Goal: Transaction & Acquisition: Purchase product/service

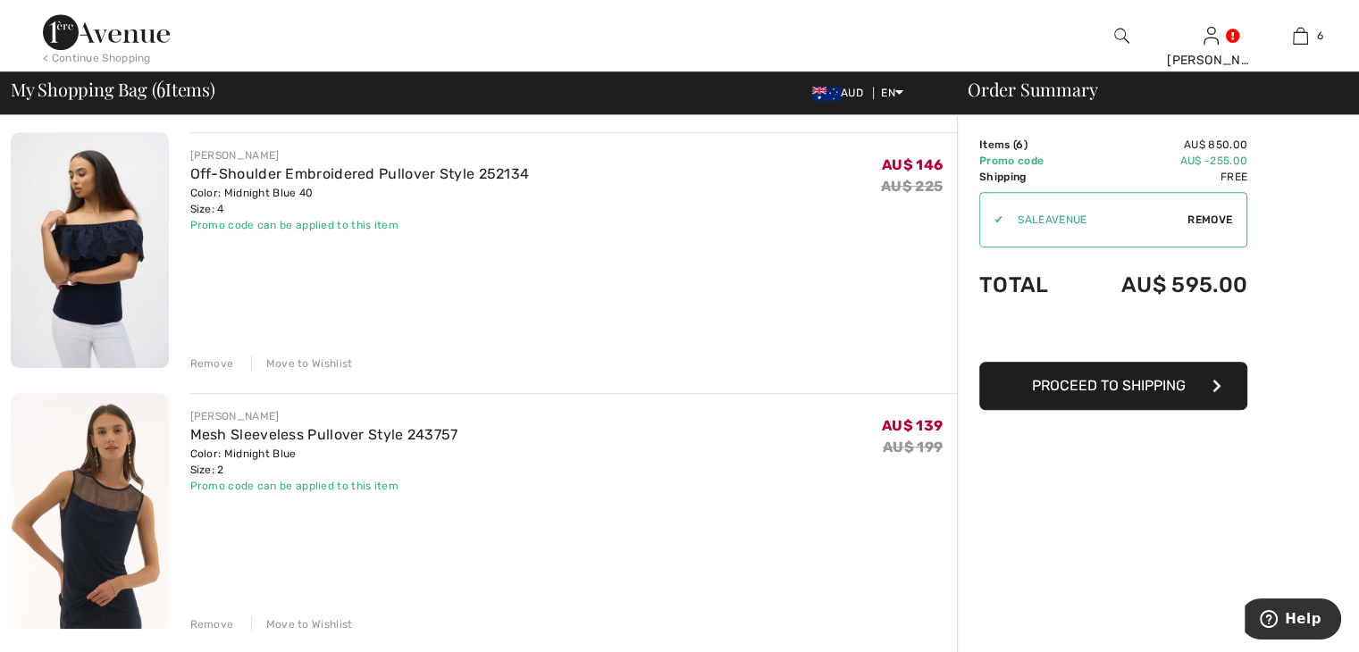
scroll to position [1251, 0]
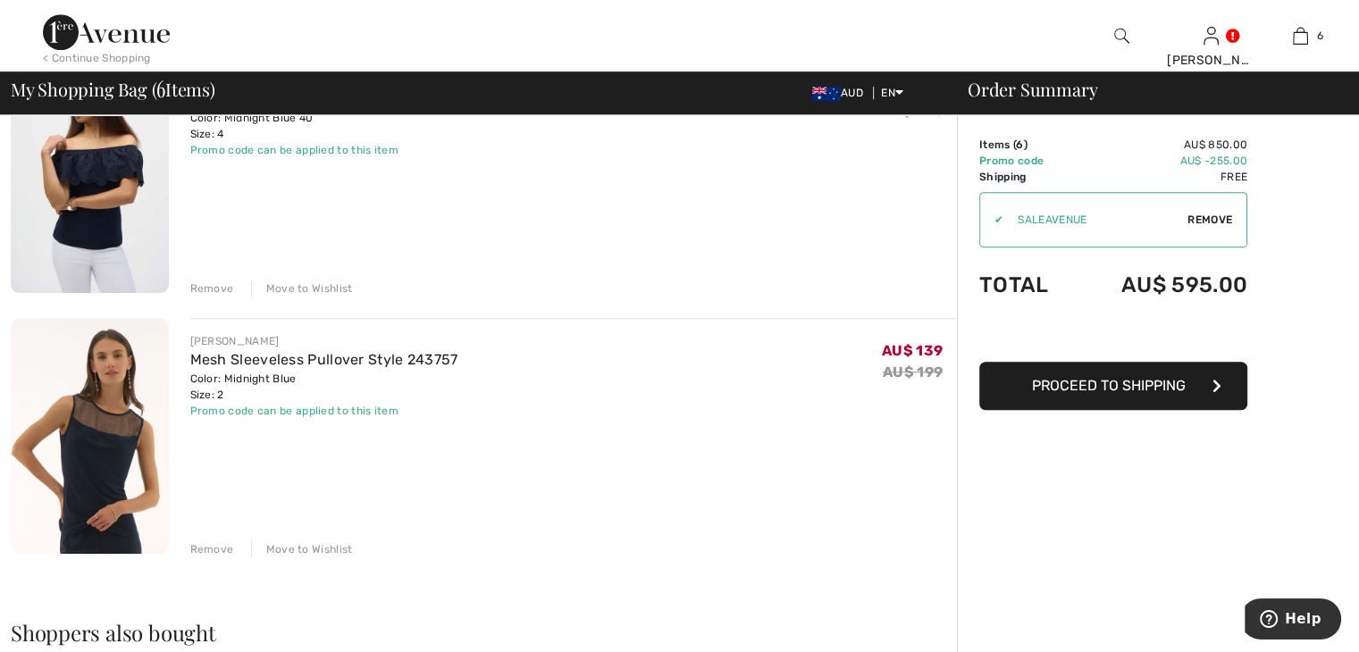
click at [293, 550] on div "Move to Wishlist" at bounding box center [302, 550] width 102 height 16
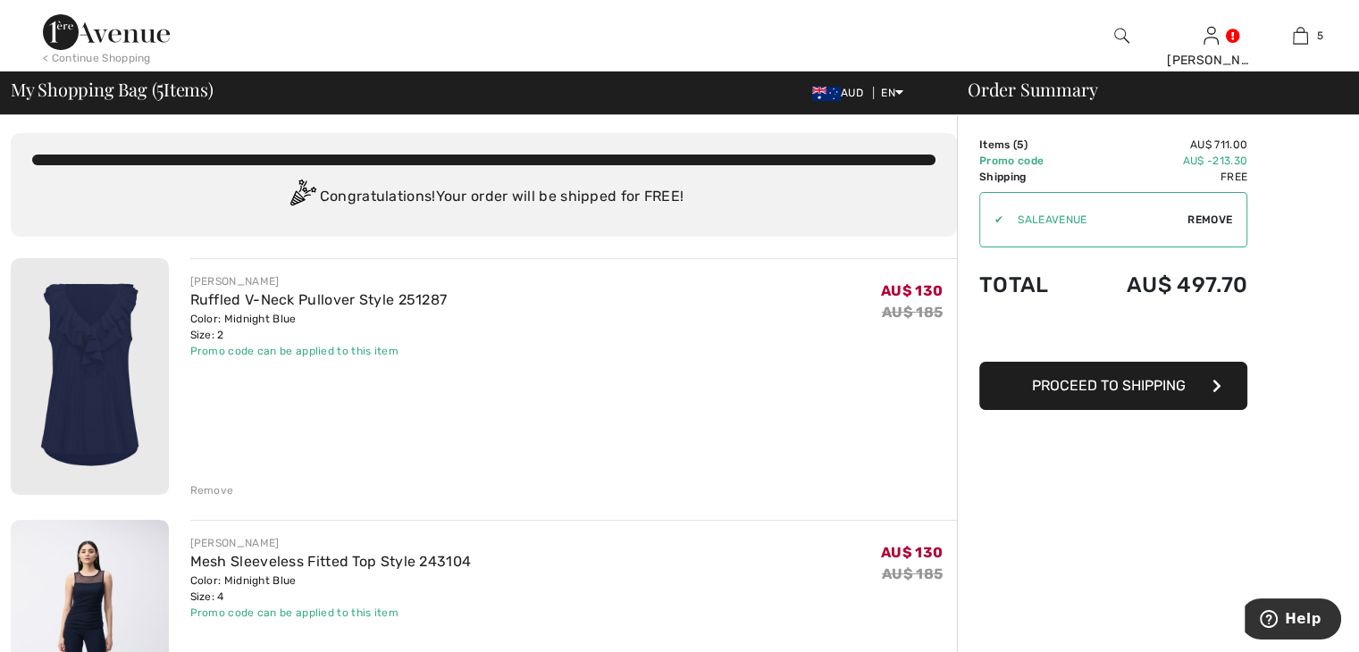
scroll to position [0, 0]
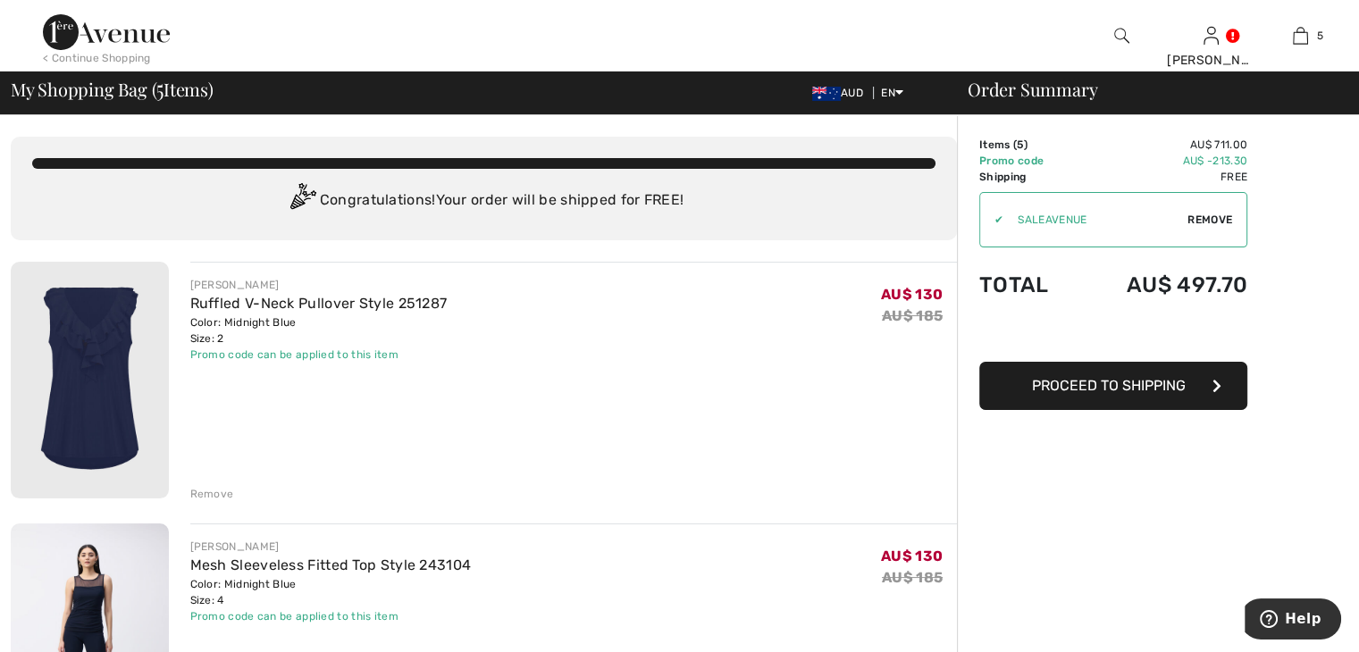
click at [126, 39] on img at bounding box center [106, 32] width 127 height 36
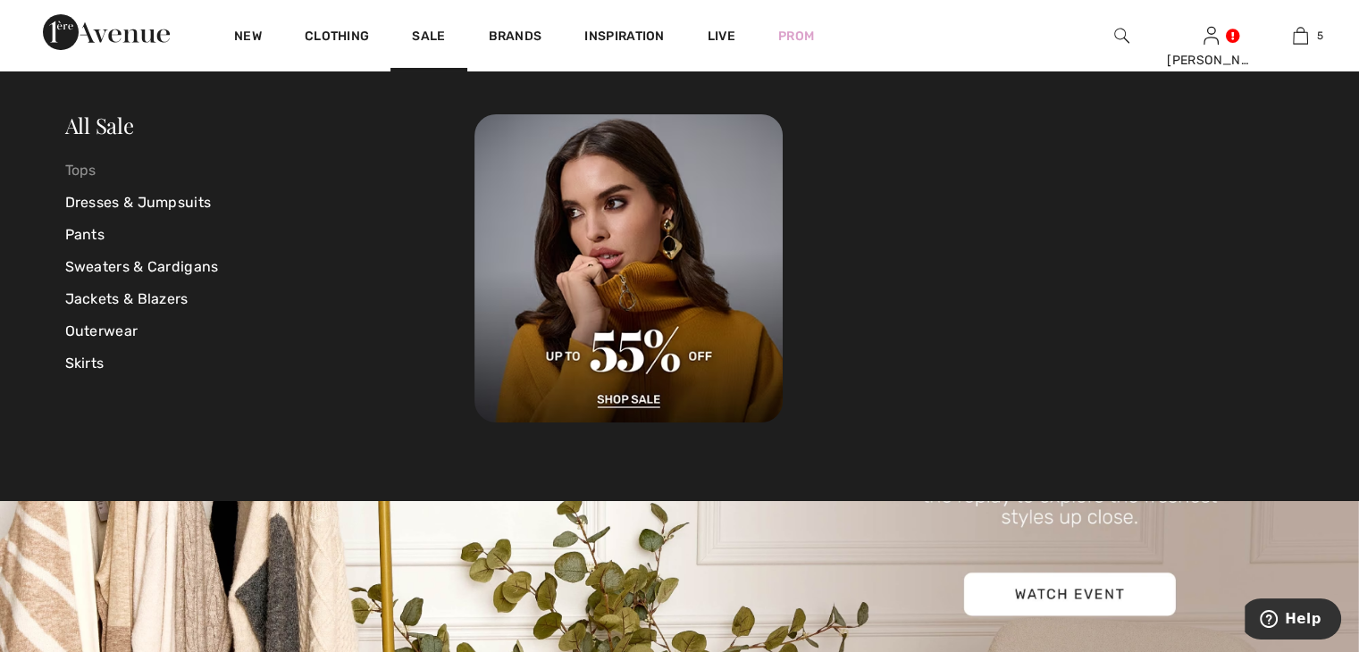
click at [74, 172] on link "Tops" at bounding box center [270, 171] width 410 height 32
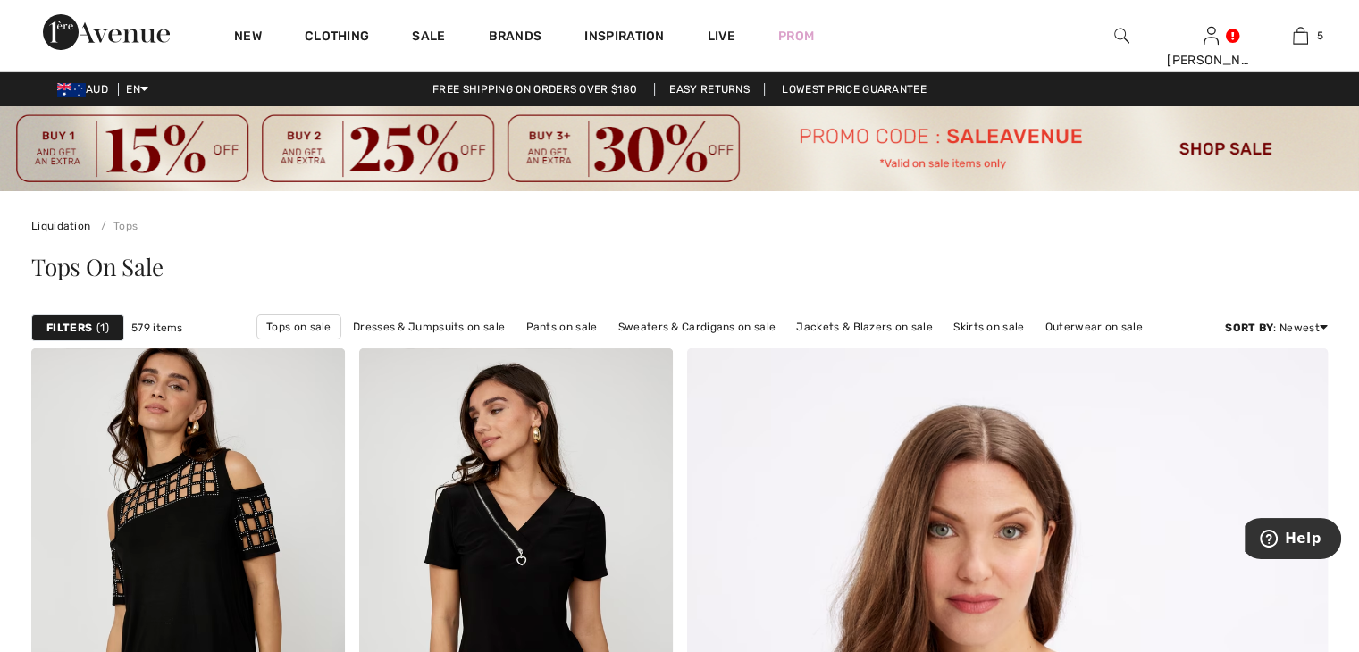
click at [85, 330] on strong "Filters" at bounding box center [69, 328] width 46 height 16
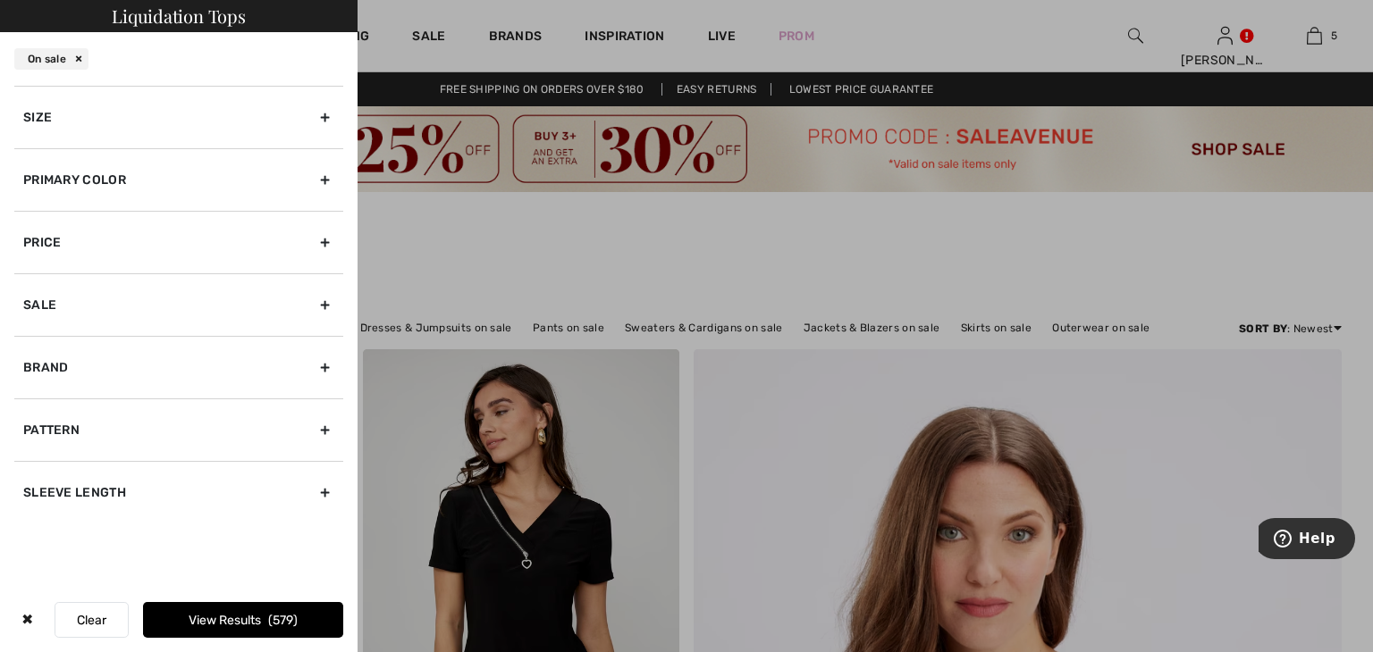
click at [116, 183] on div "Primary Color" at bounding box center [178, 179] width 329 height 63
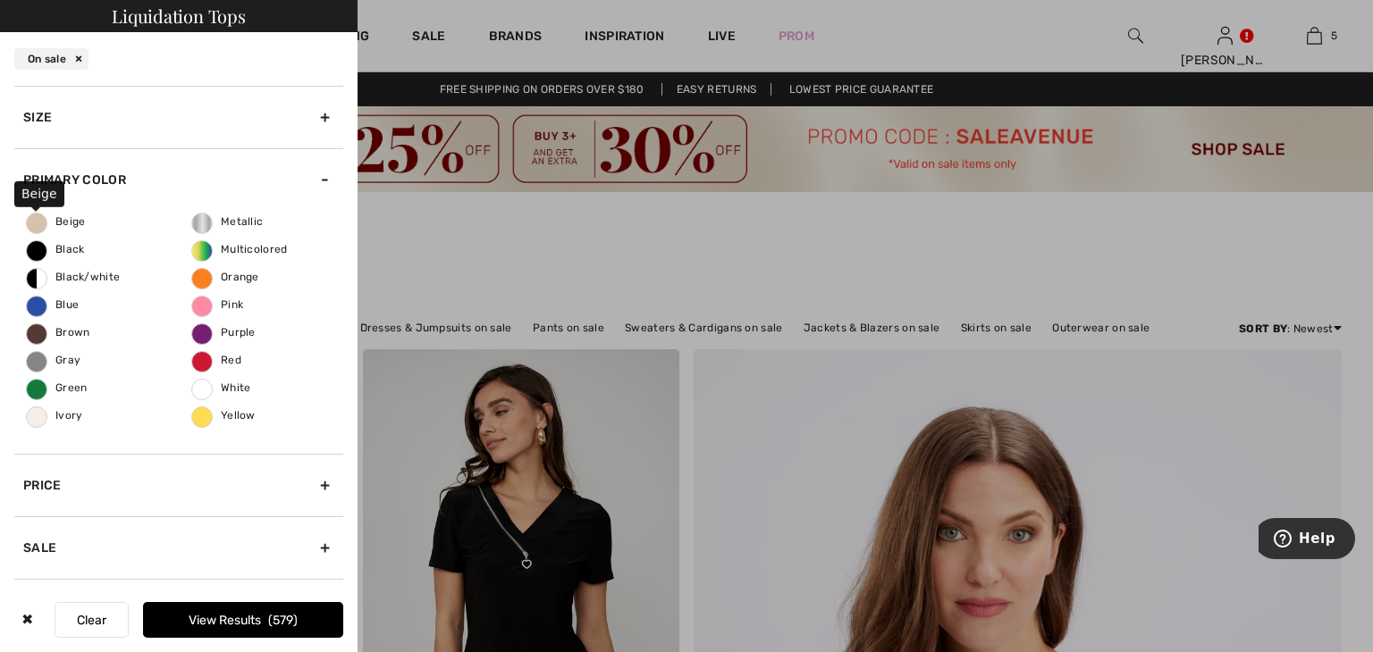
click at [72, 222] on span "Beige" at bounding box center [56, 221] width 59 height 13
click at [0, 0] on input "Beige" at bounding box center [0, 0] width 0 height 0
click at [287, 627] on button "View Results 64" at bounding box center [243, 620] width 200 height 36
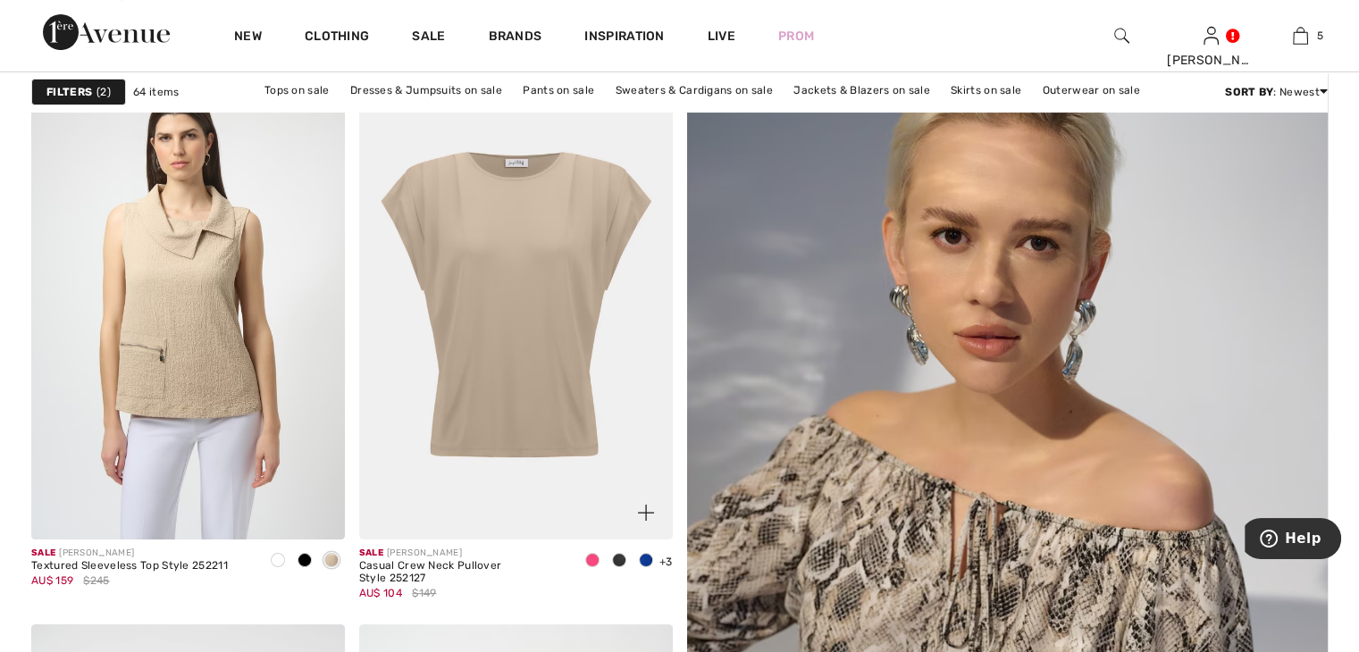
scroll to position [268, 0]
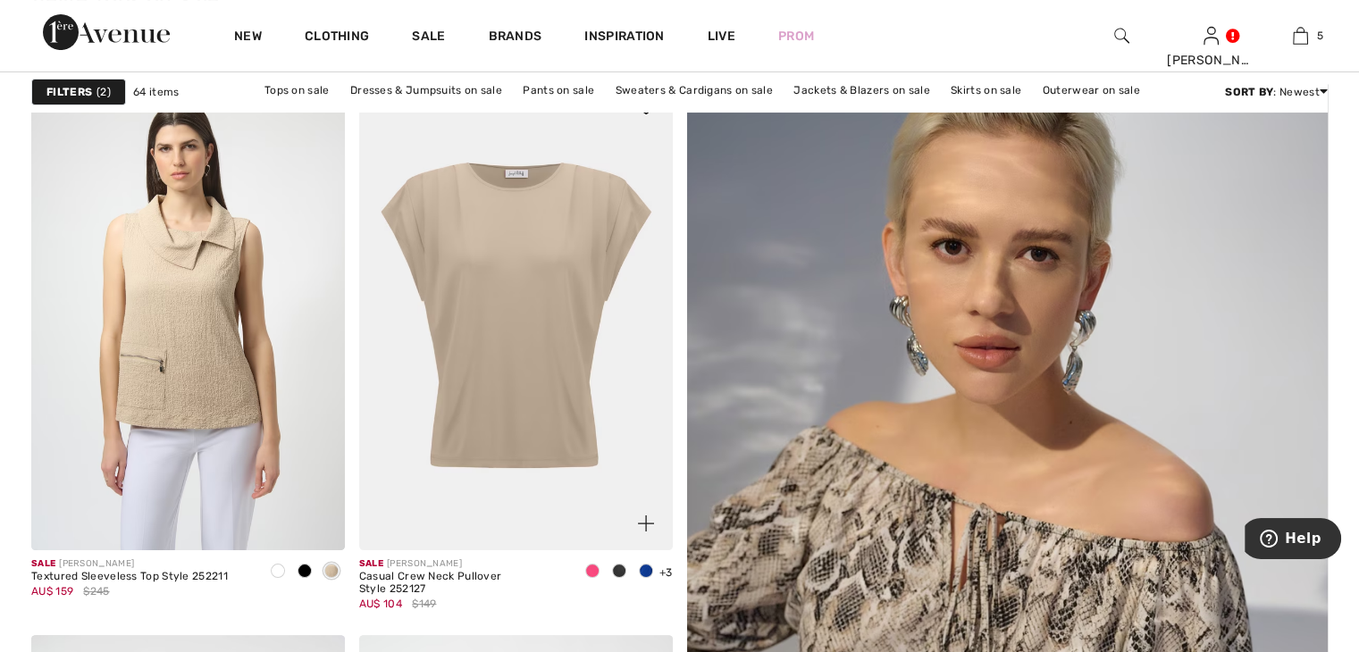
click at [515, 298] on img at bounding box center [516, 315] width 314 height 470
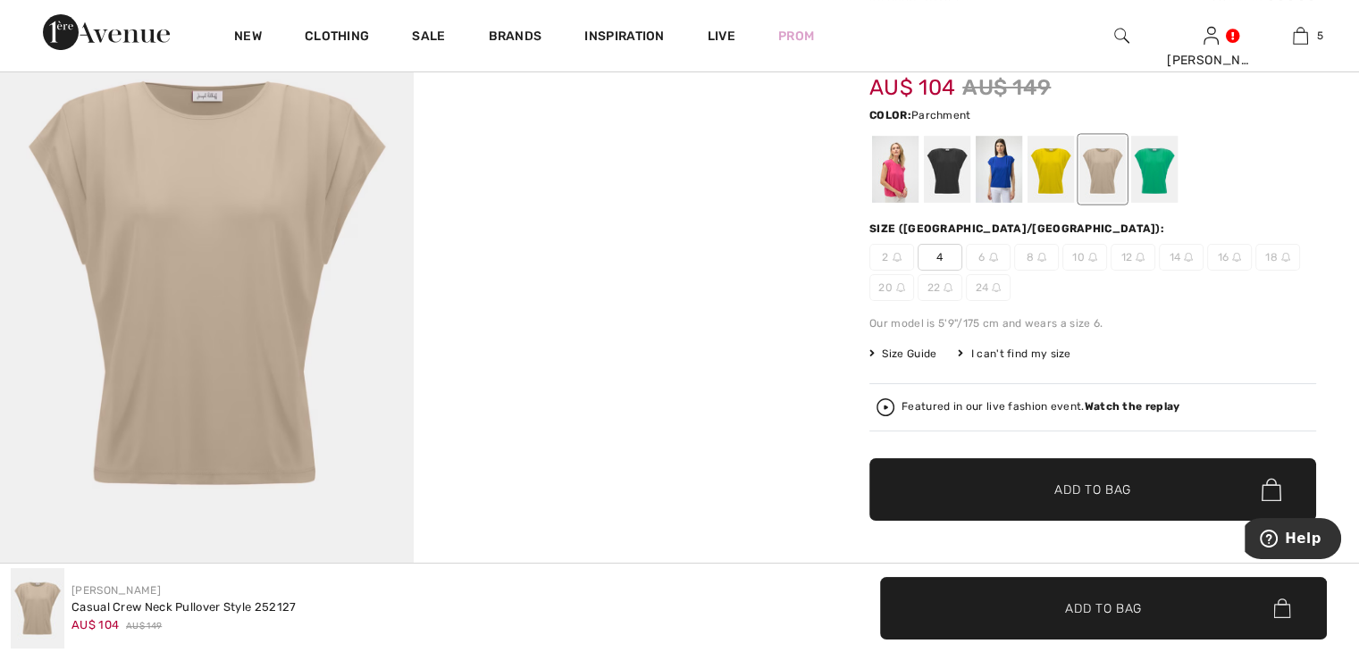
scroll to position [268, 0]
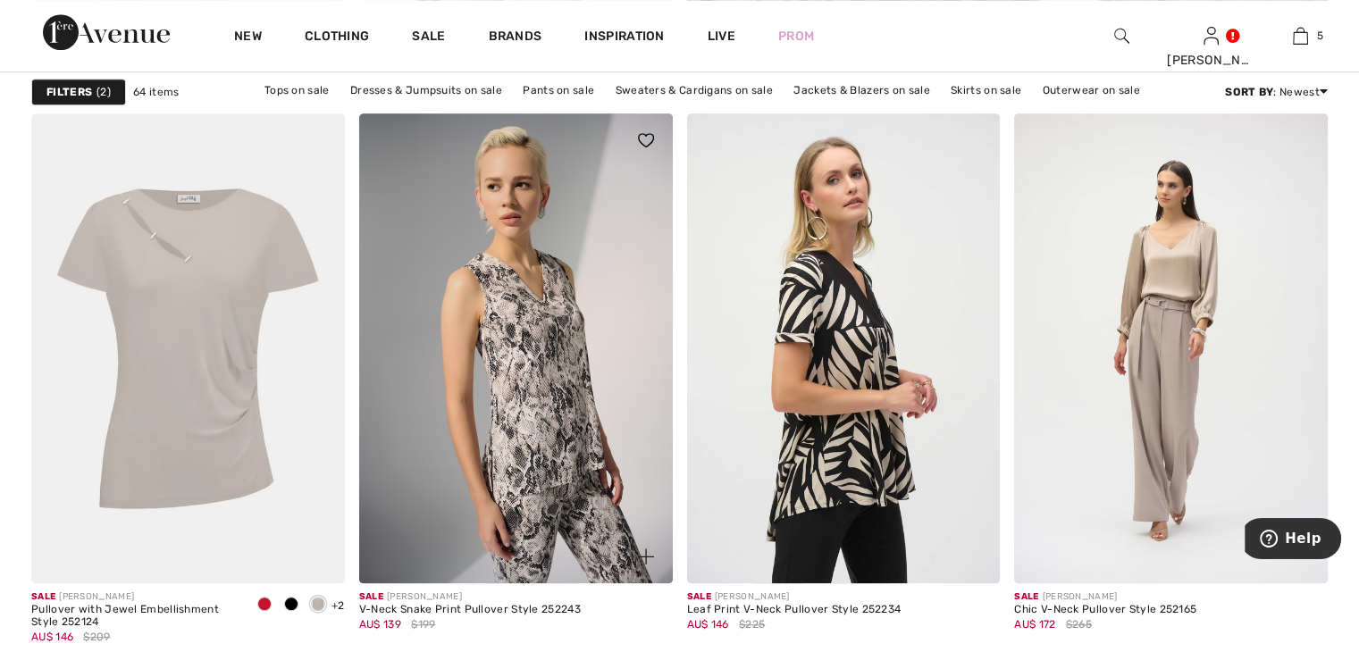
scroll to position [1341, 0]
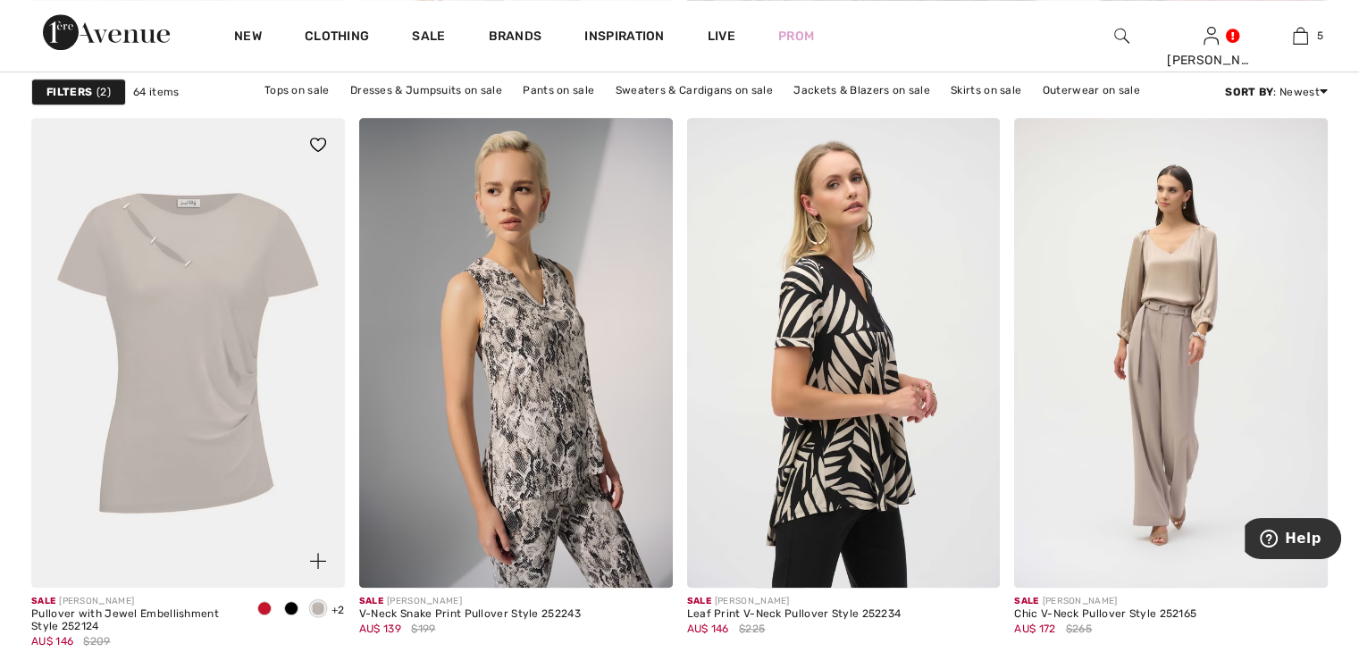
click at [147, 311] on img at bounding box center [188, 353] width 314 height 470
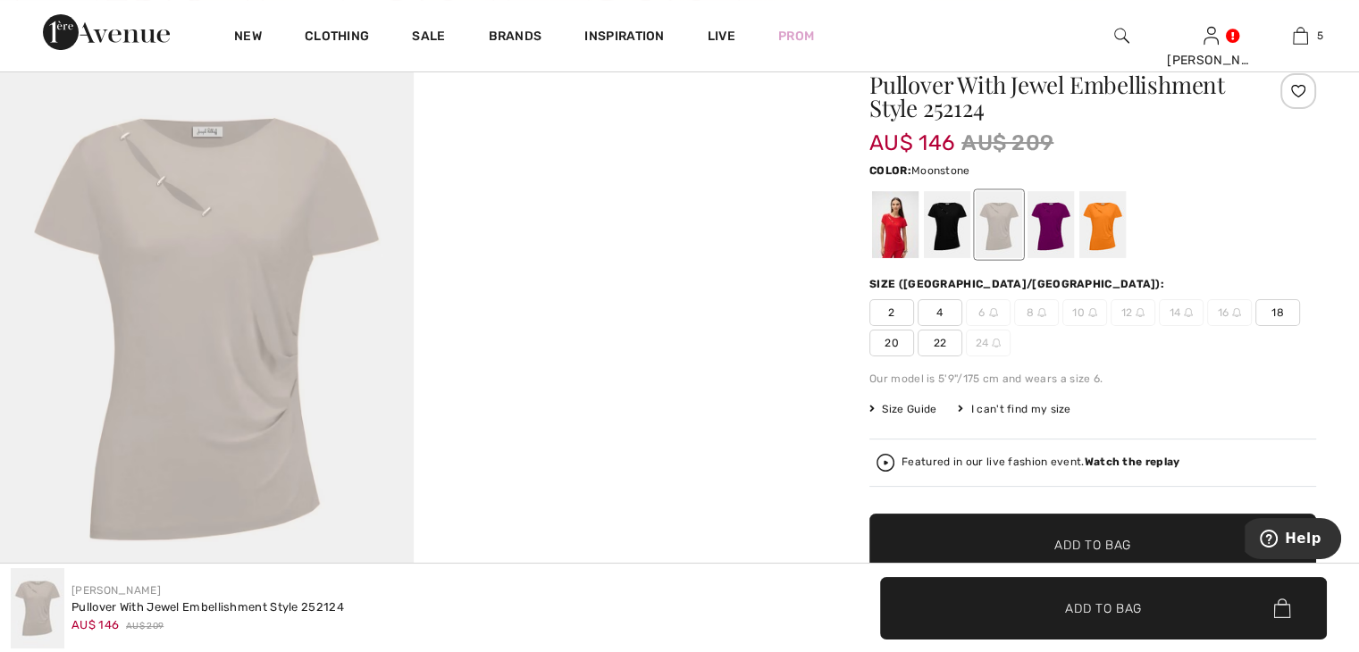
scroll to position [179, 0]
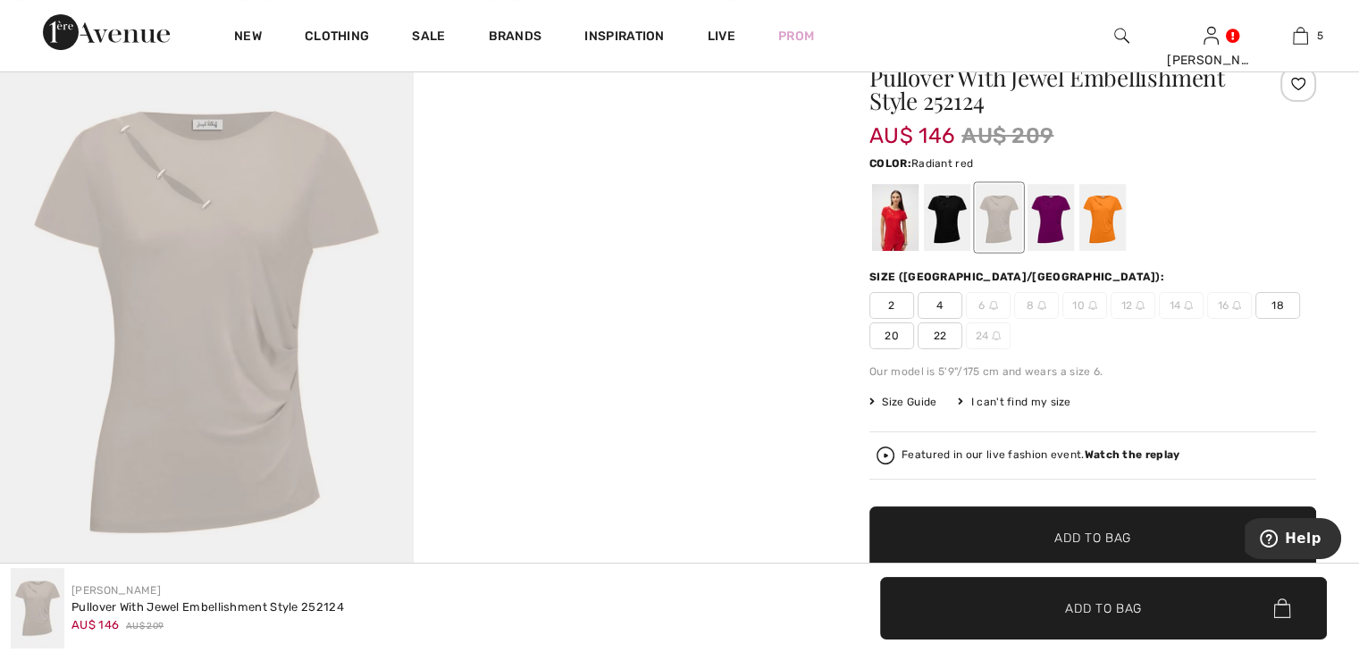
click at [903, 223] on div at bounding box center [895, 217] width 46 height 67
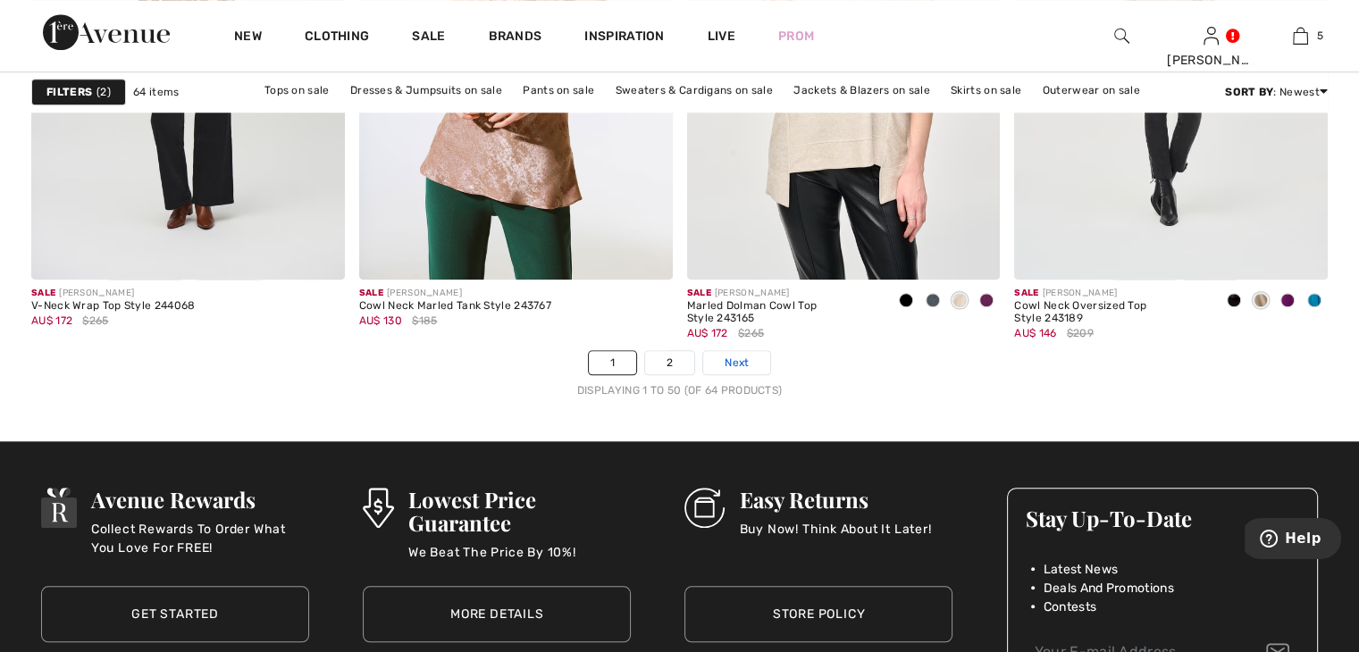
scroll to position [8491, 0]
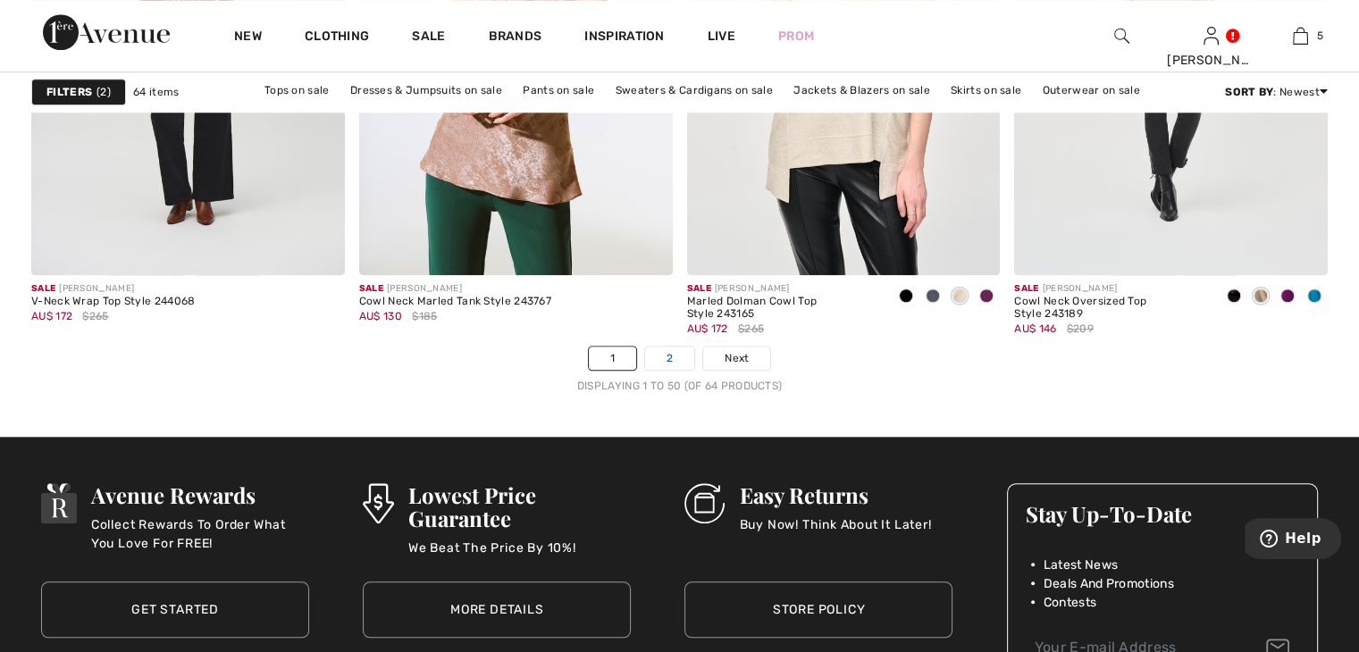
click at [685, 357] on link "2" at bounding box center [669, 358] width 49 height 23
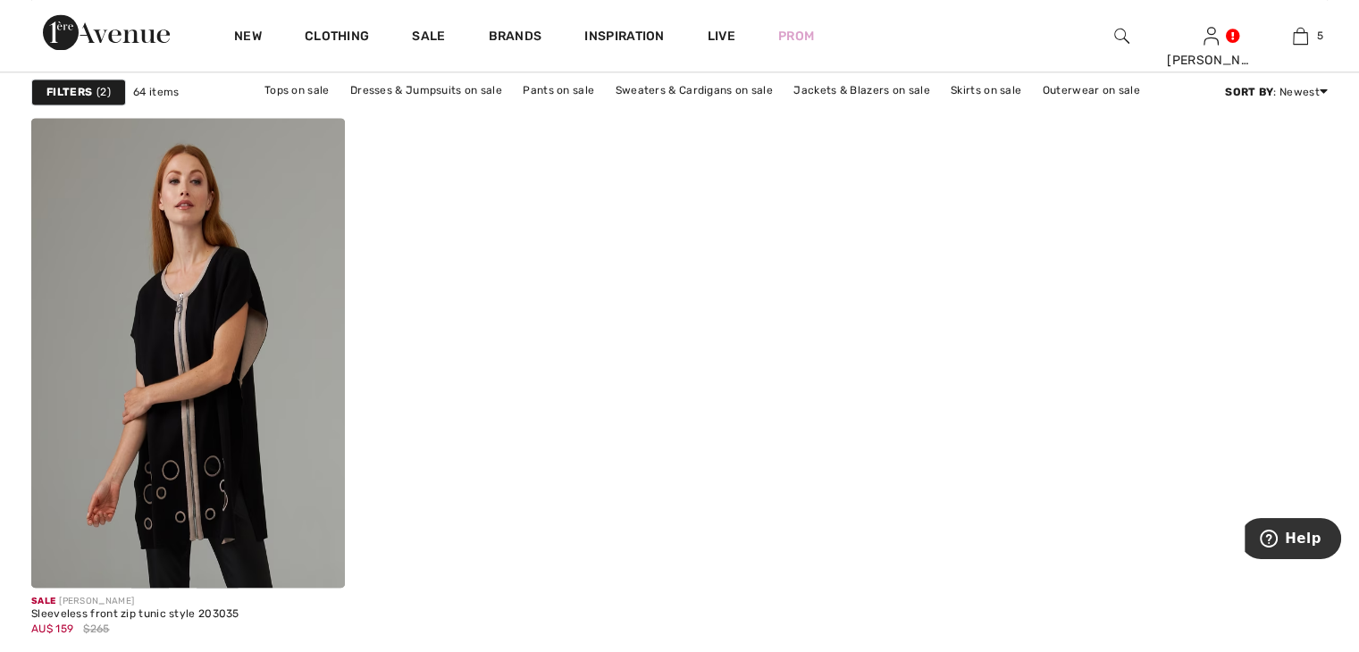
scroll to position [2681, 0]
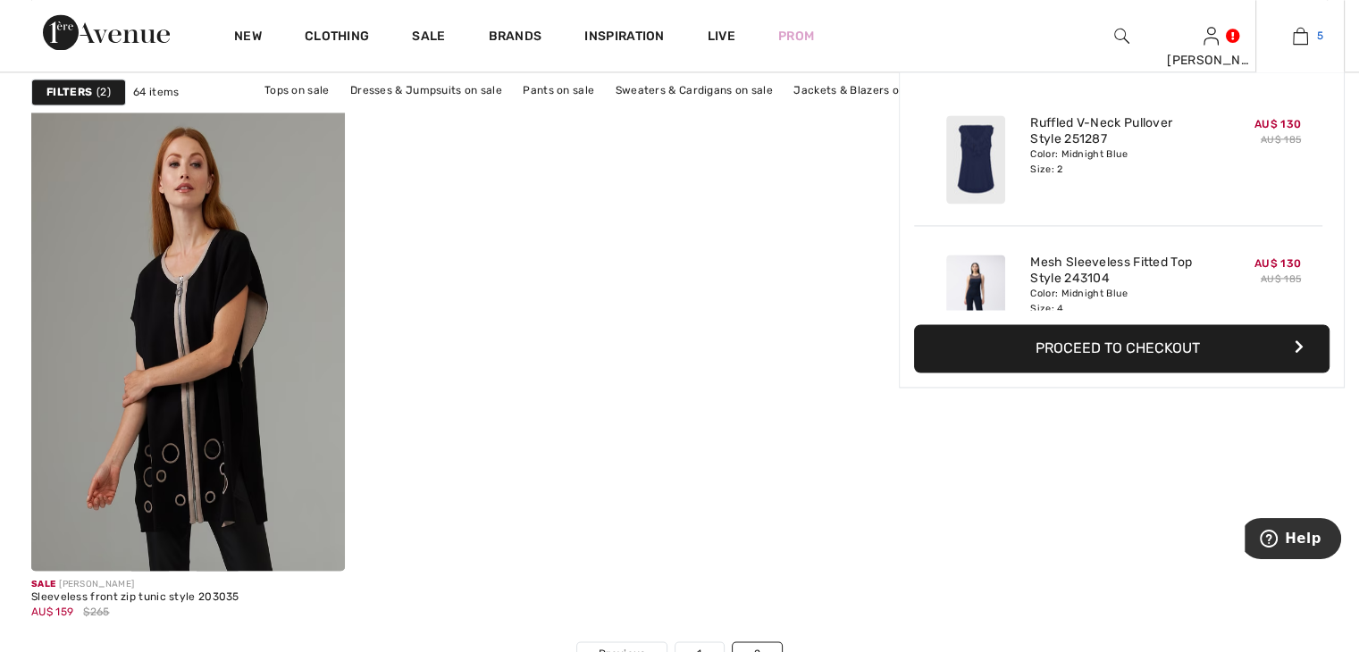
click at [1300, 39] on img at bounding box center [1300, 35] width 15 height 21
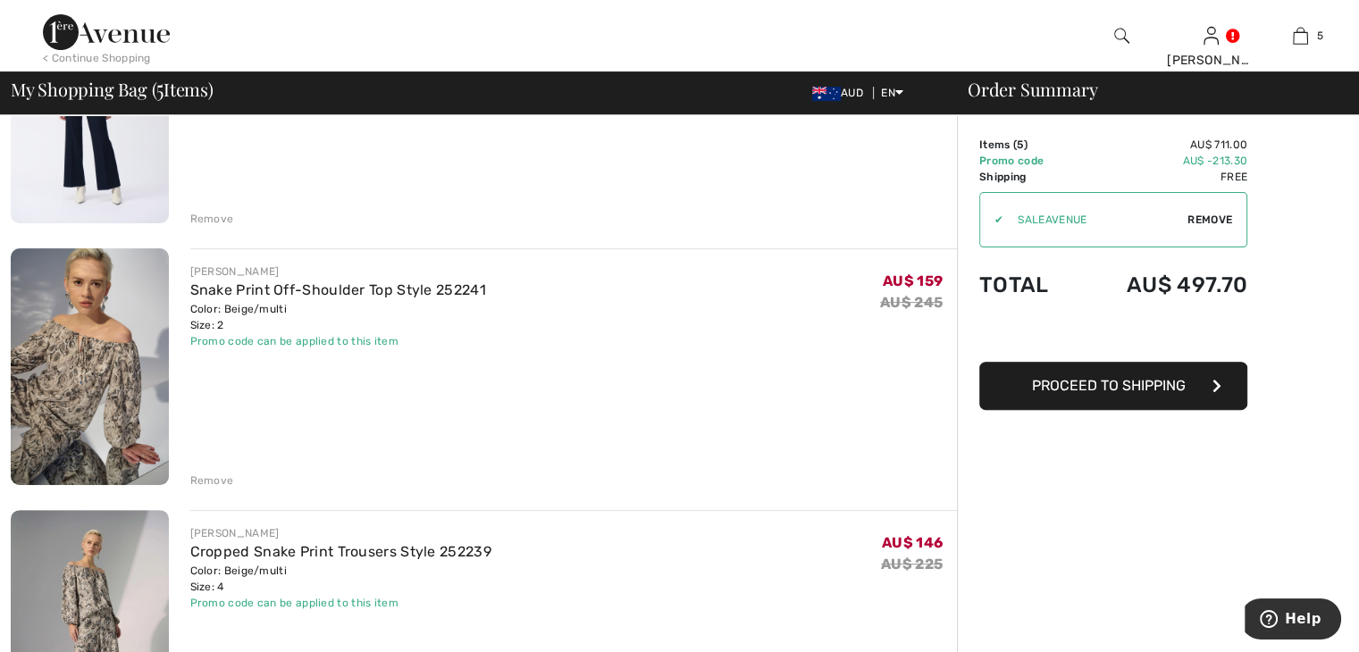
scroll to position [536, 0]
click at [198, 484] on div "Remove" at bounding box center [212, 481] width 44 height 16
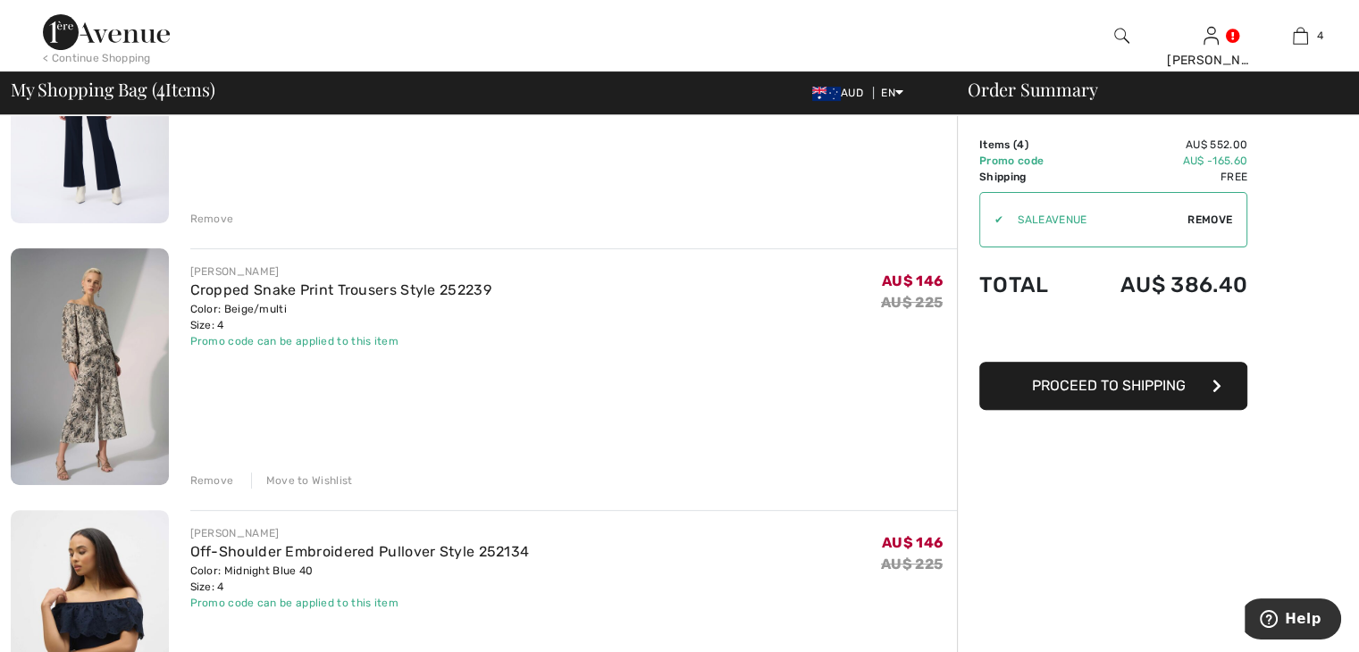
click at [343, 484] on div "Move to Wishlist" at bounding box center [302, 481] width 102 height 16
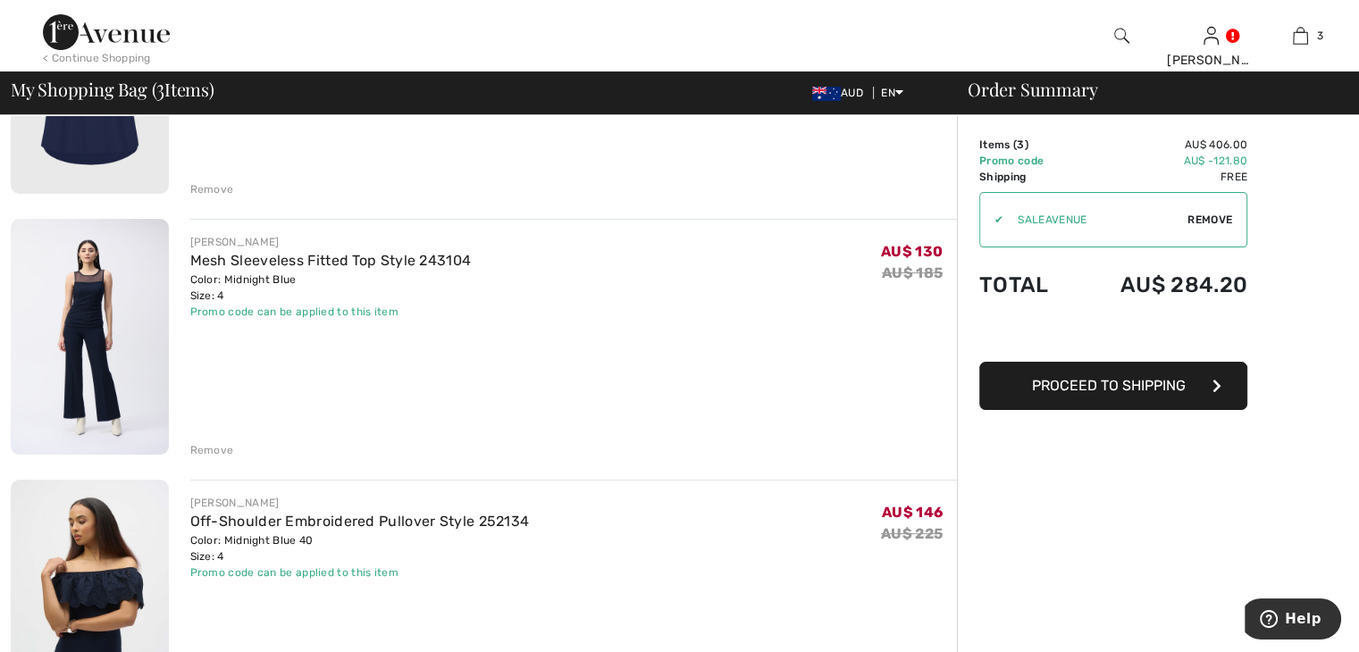
scroll to position [447, 0]
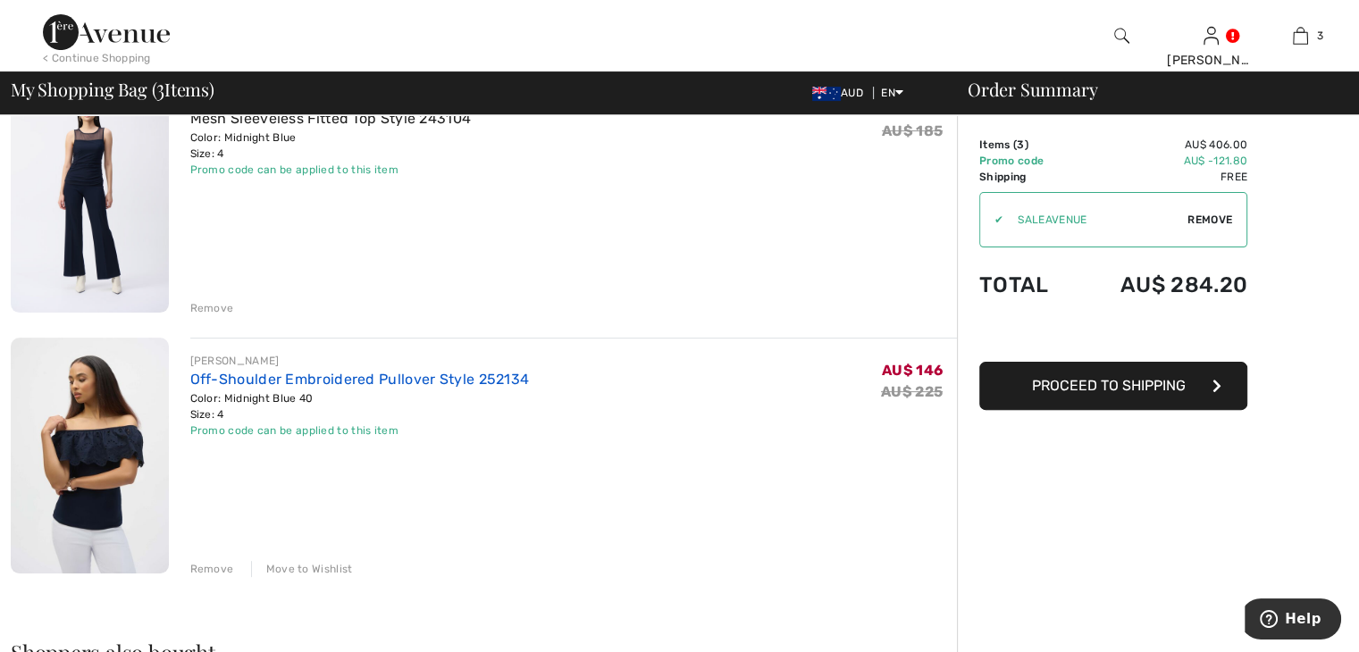
click at [282, 374] on link "Off-Shoulder Embroidered Pullover Style 252134" at bounding box center [360, 379] width 340 height 17
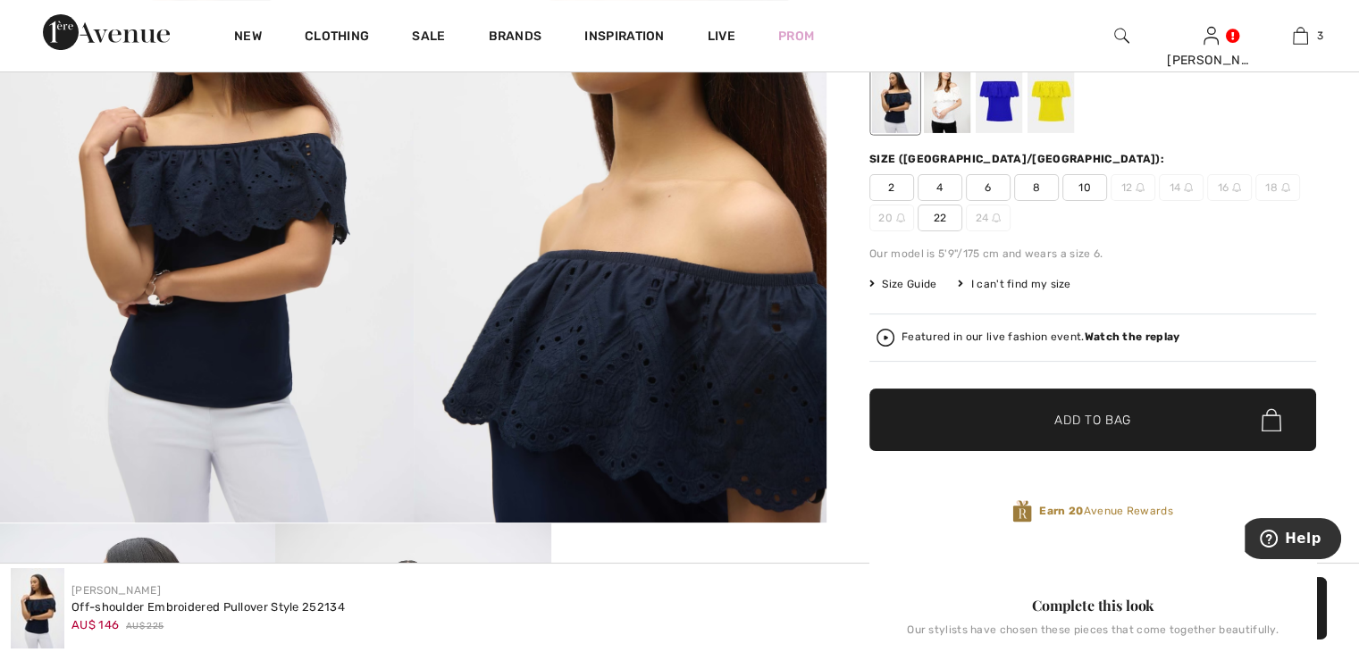
scroll to position [268, 0]
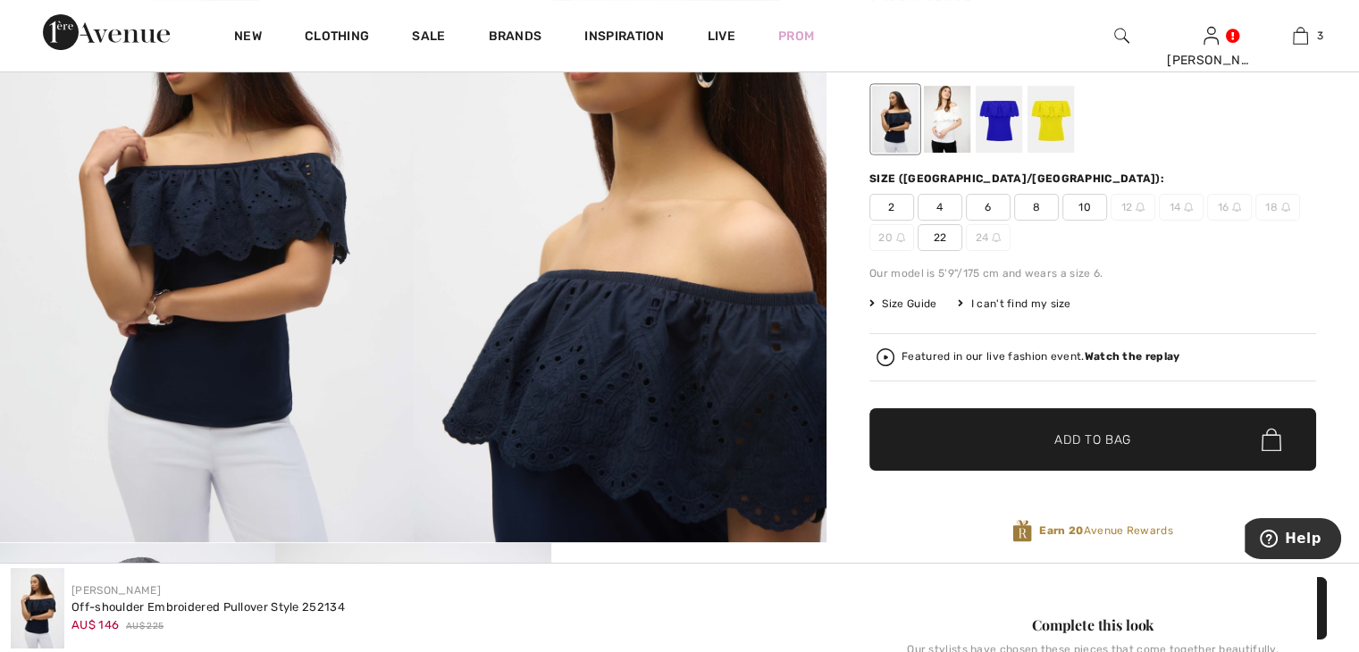
click at [883, 207] on span "2" at bounding box center [892, 207] width 45 height 27
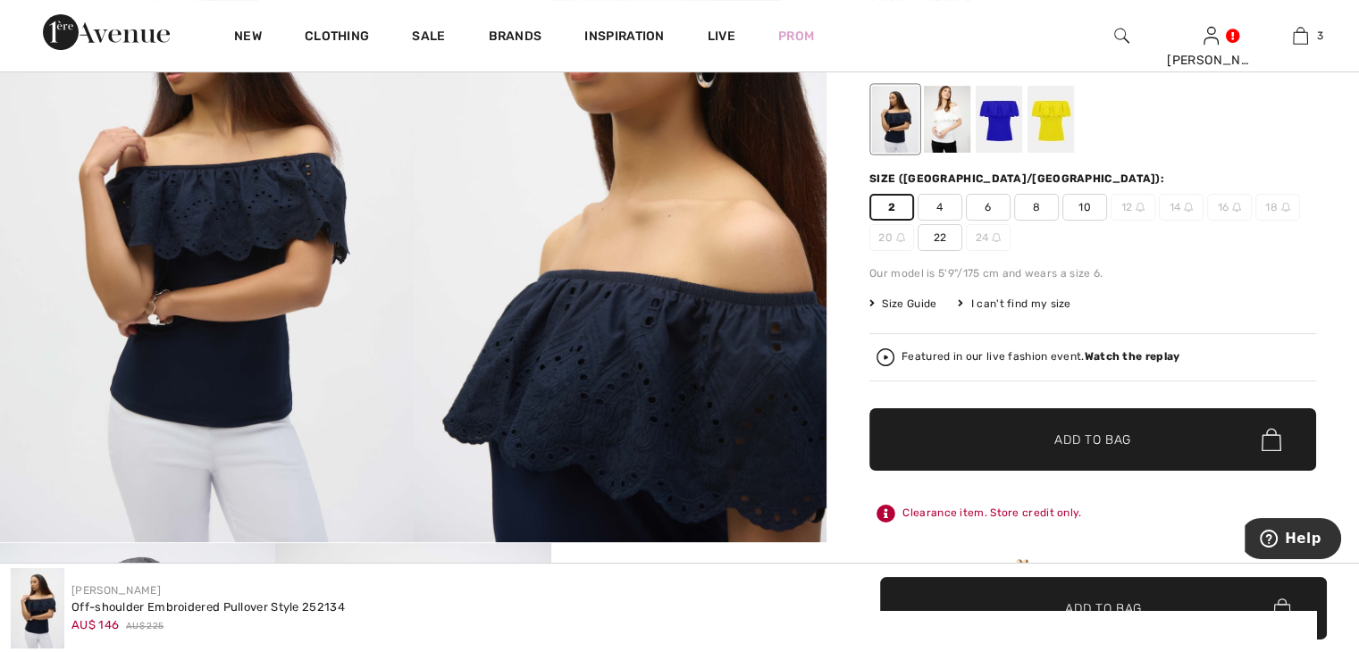
click at [1026, 453] on span "✔ Added to Bag Add to Bag" at bounding box center [1093, 439] width 447 height 63
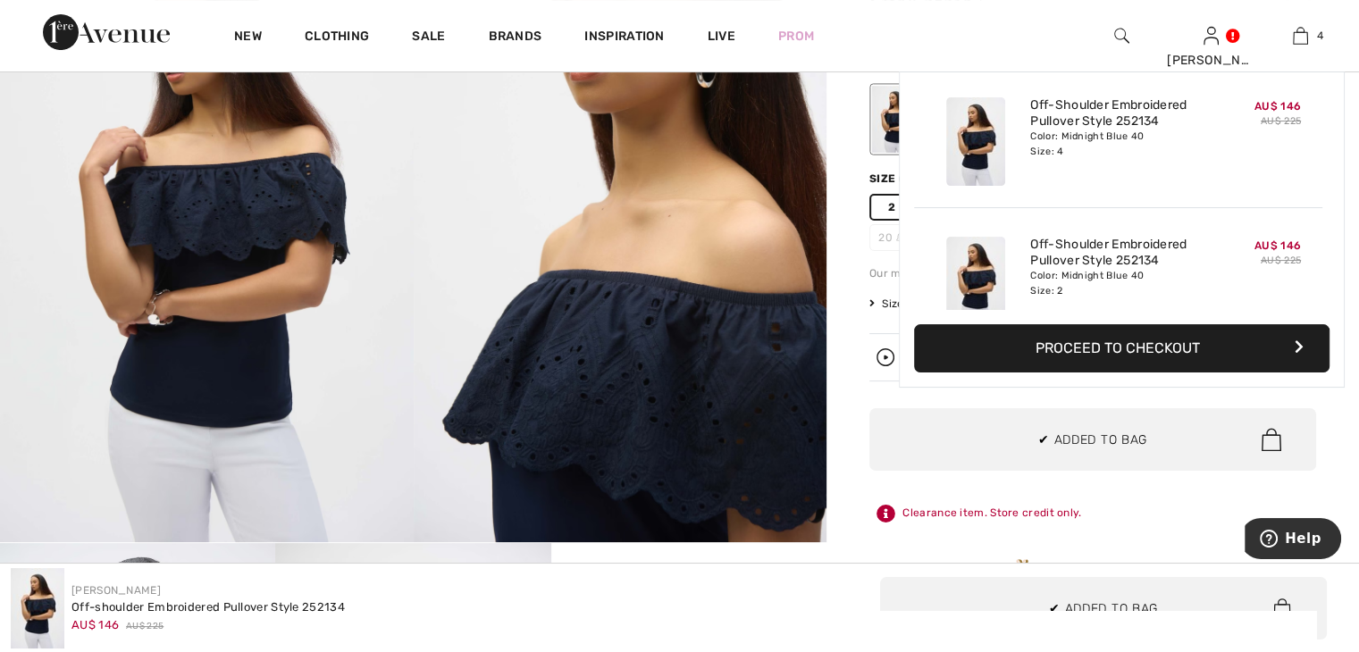
scroll to position [332, 0]
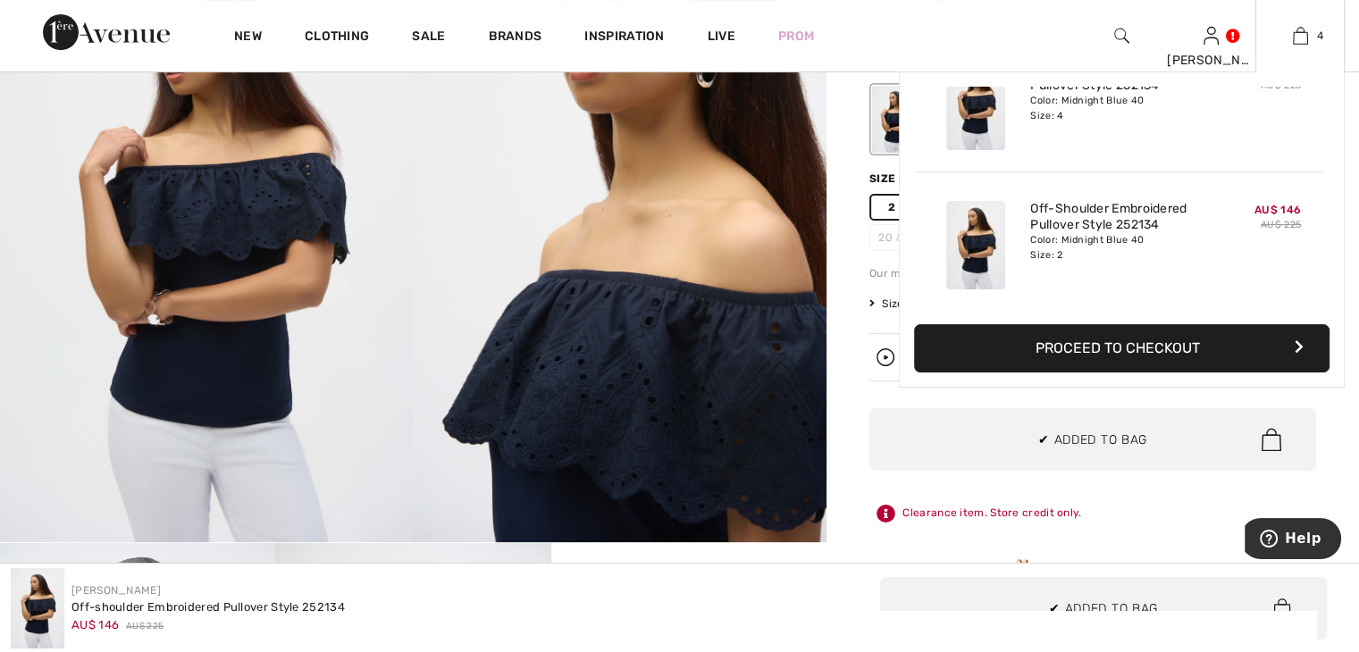
click at [1125, 341] on button "Proceed to Checkout" at bounding box center [1122, 348] width 416 height 48
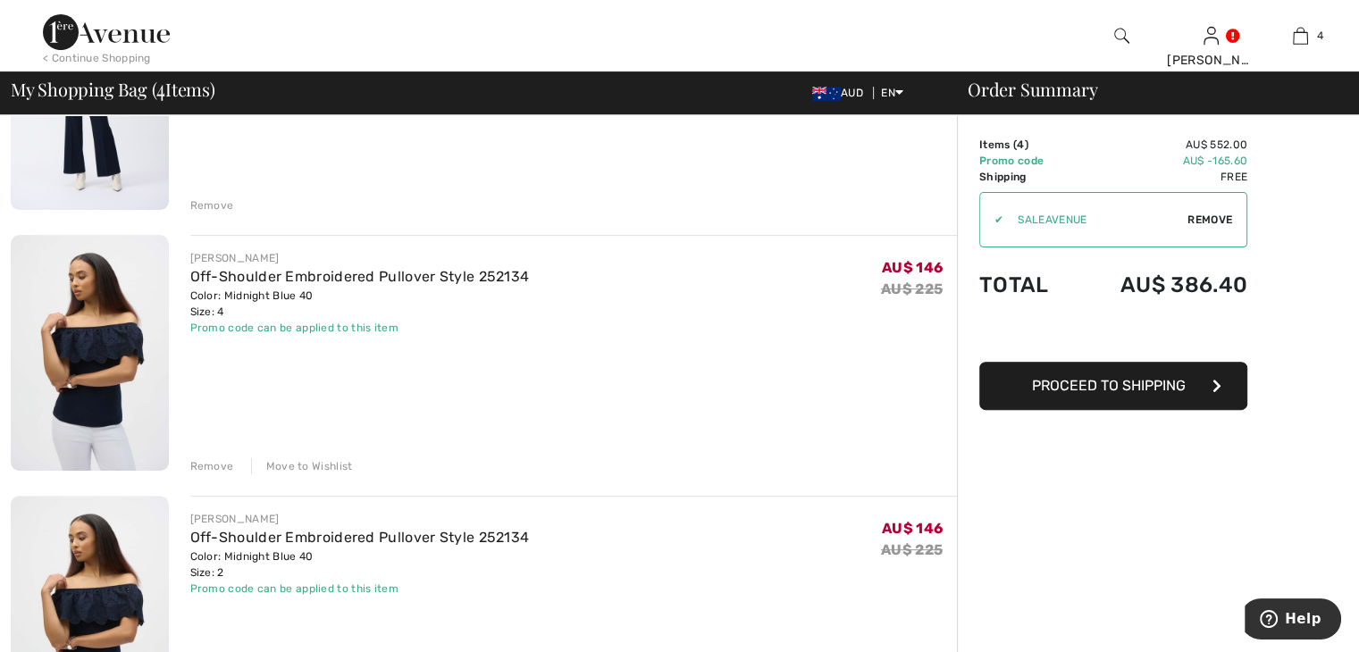
scroll to position [626, 0]
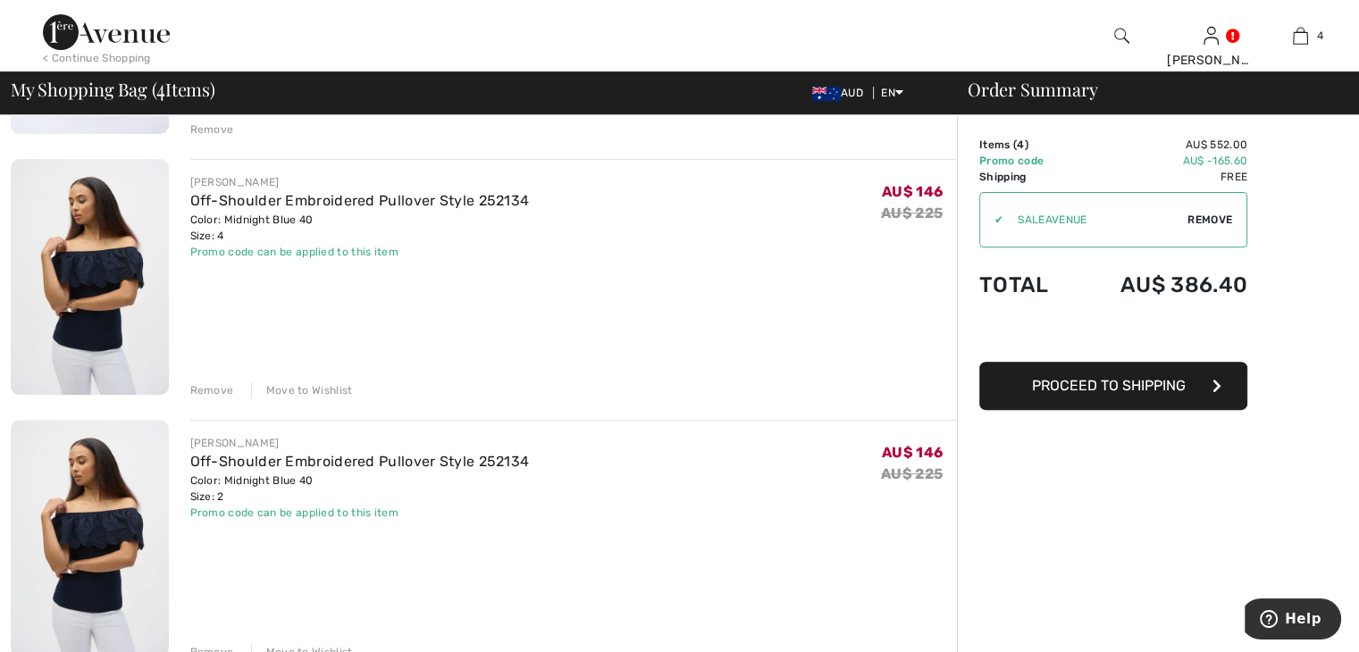
click at [314, 386] on div "Move to Wishlist" at bounding box center [302, 391] width 102 height 16
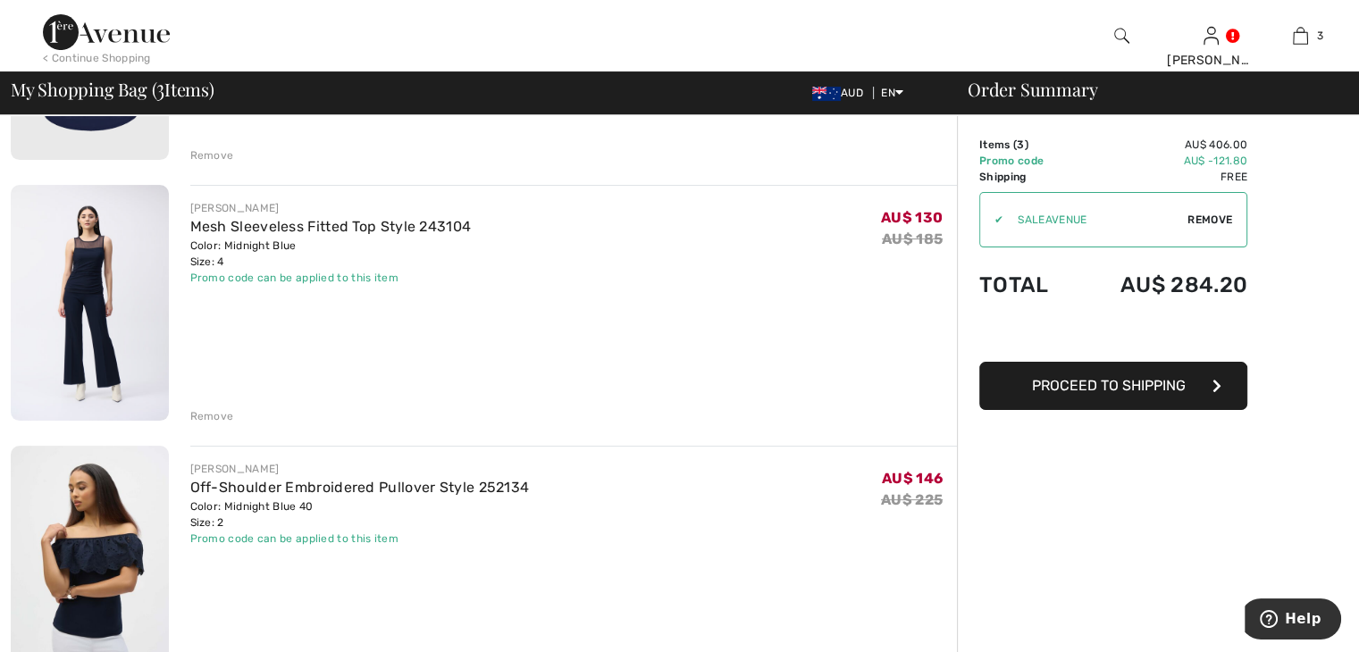
scroll to position [447, 0]
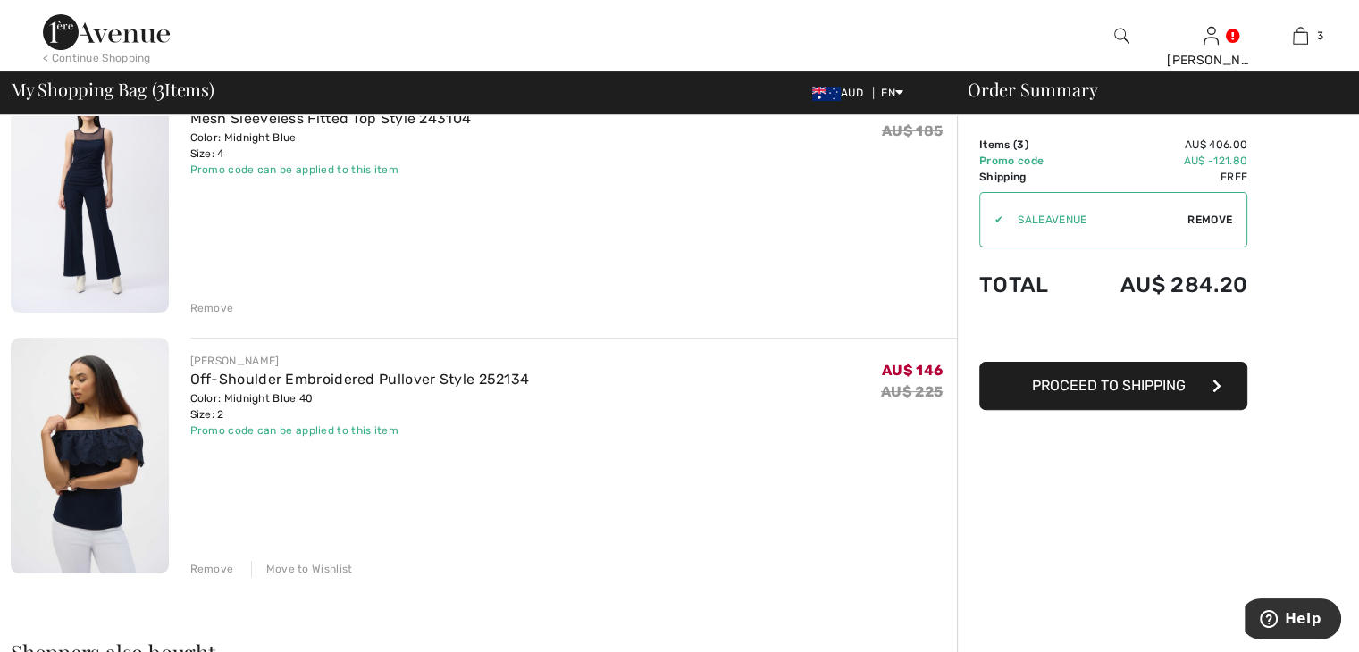
click at [1145, 391] on span "Proceed to Shipping" at bounding box center [1109, 385] width 154 height 17
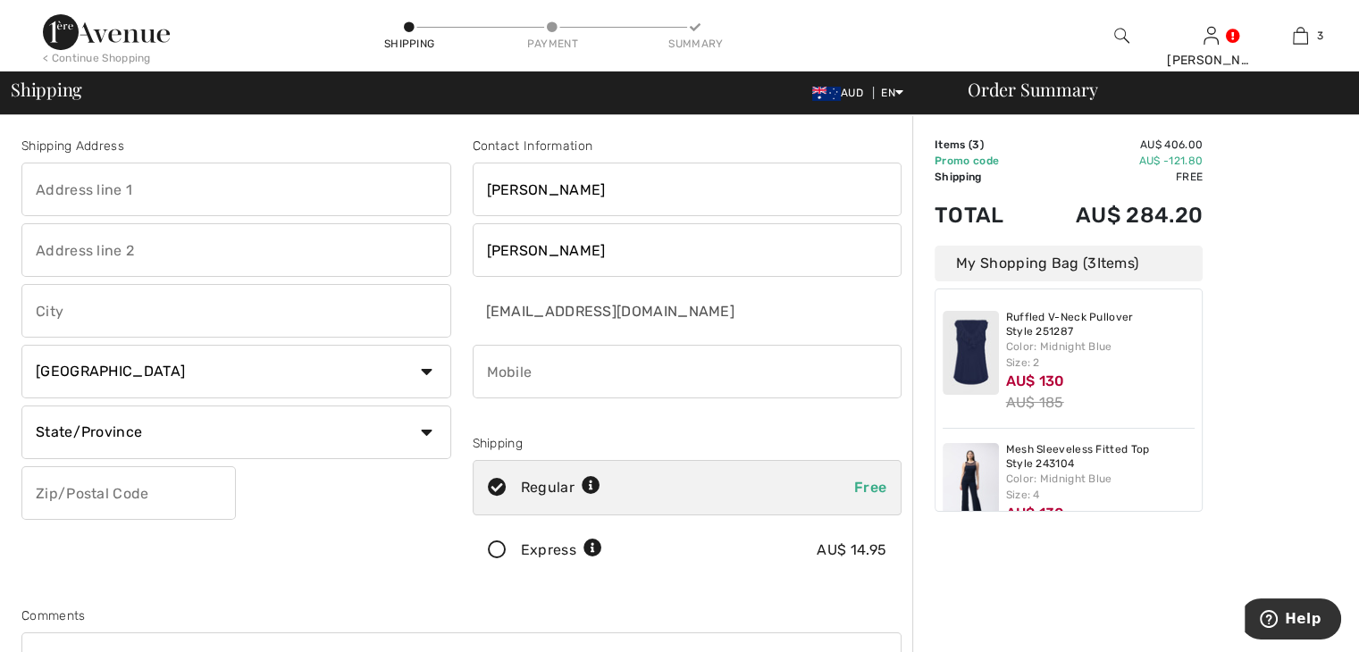
click at [225, 186] on input "text" at bounding box center [236, 190] width 430 height 54
type input "[STREET_ADDRESS]"
type input "[PERSON_NAME]"
select select "AU"
type input "4814"
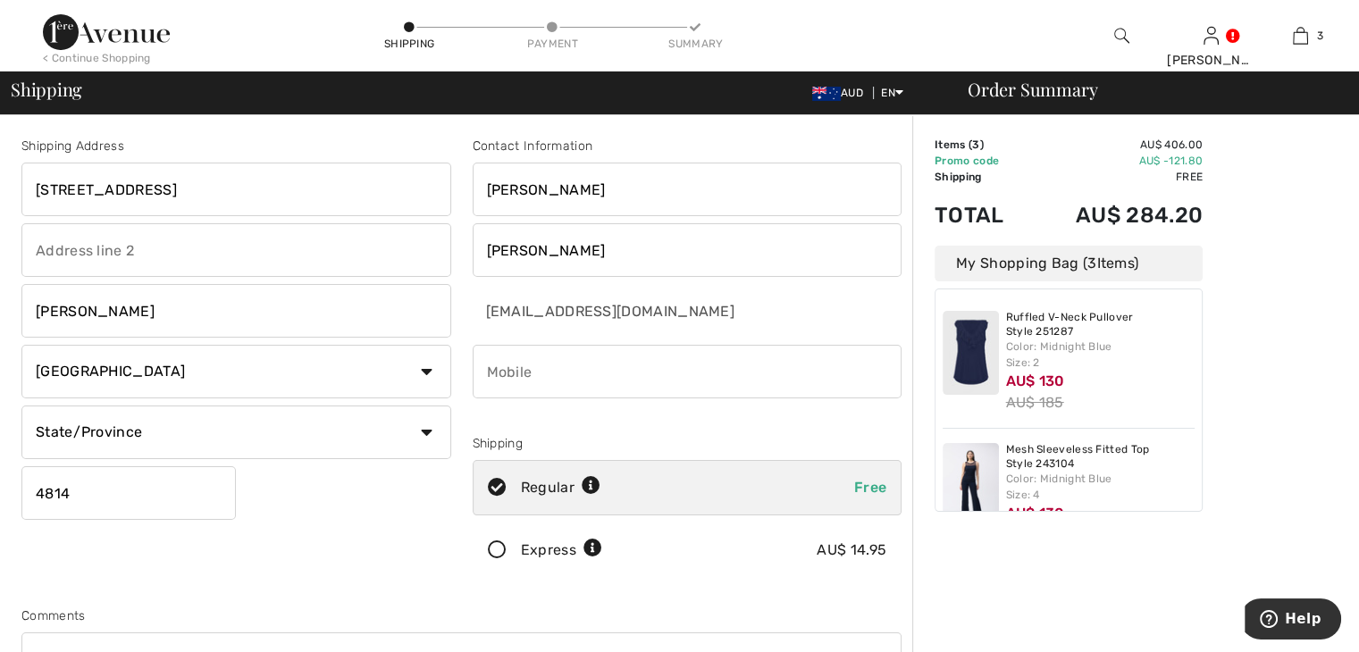
type input "0423514911"
type input "[GEOGRAPHIC_DATA]"
click at [211, 262] on input "text" at bounding box center [236, 250] width 430 height 54
type input "MOTOR MARINE"
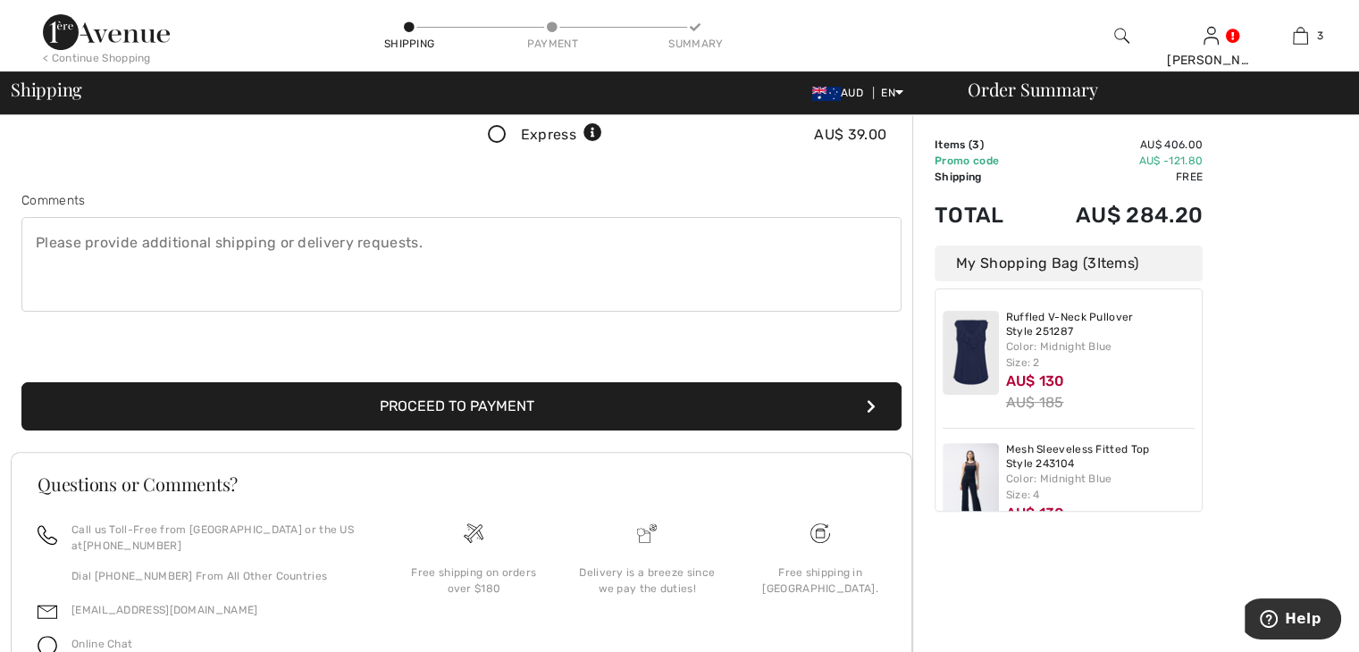
scroll to position [447, 0]
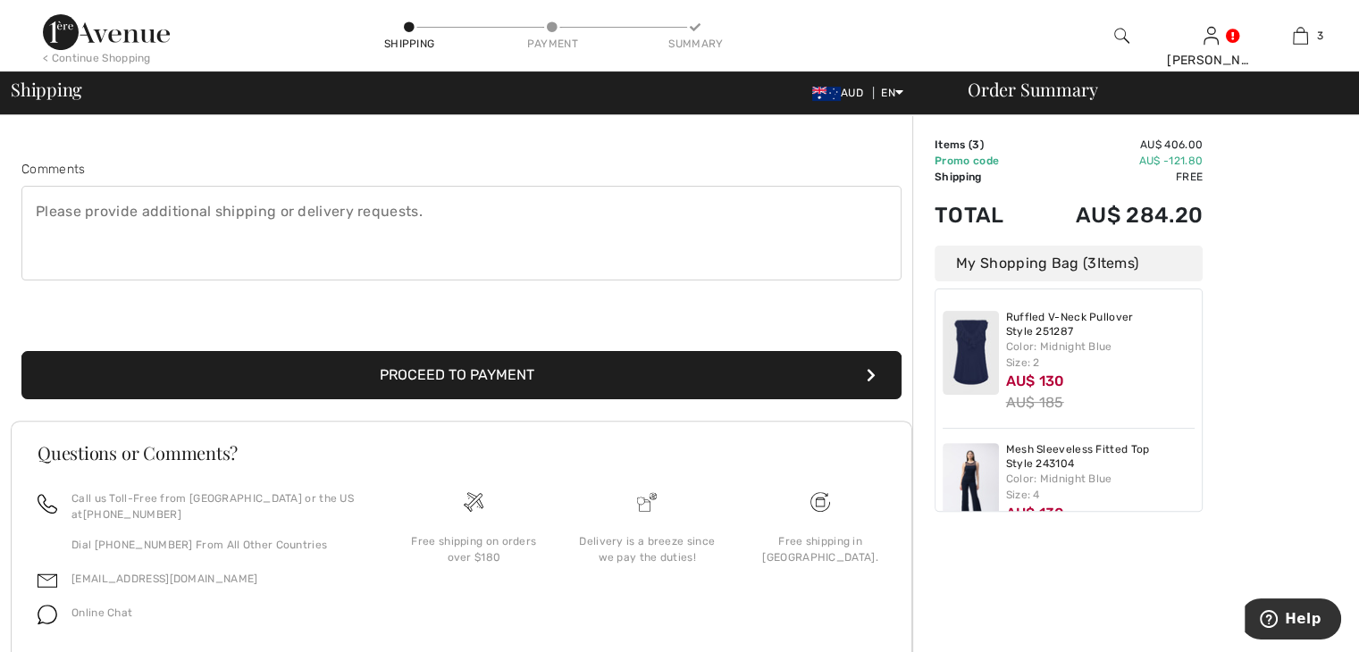
click at [483, 369] on button "Proceed to Payment" at bounding box center [461, 375] width 880 height 48
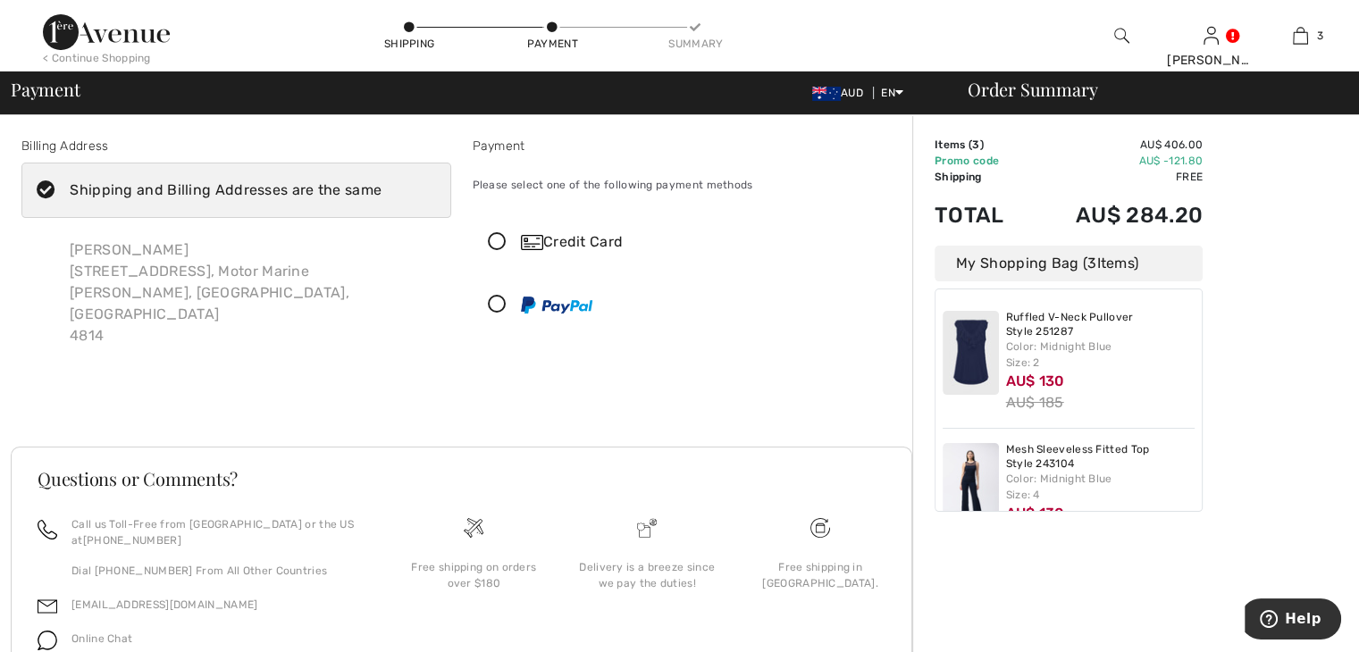
click at [498, 244] on icon at bounding box center [497, 242] width 47 height 19
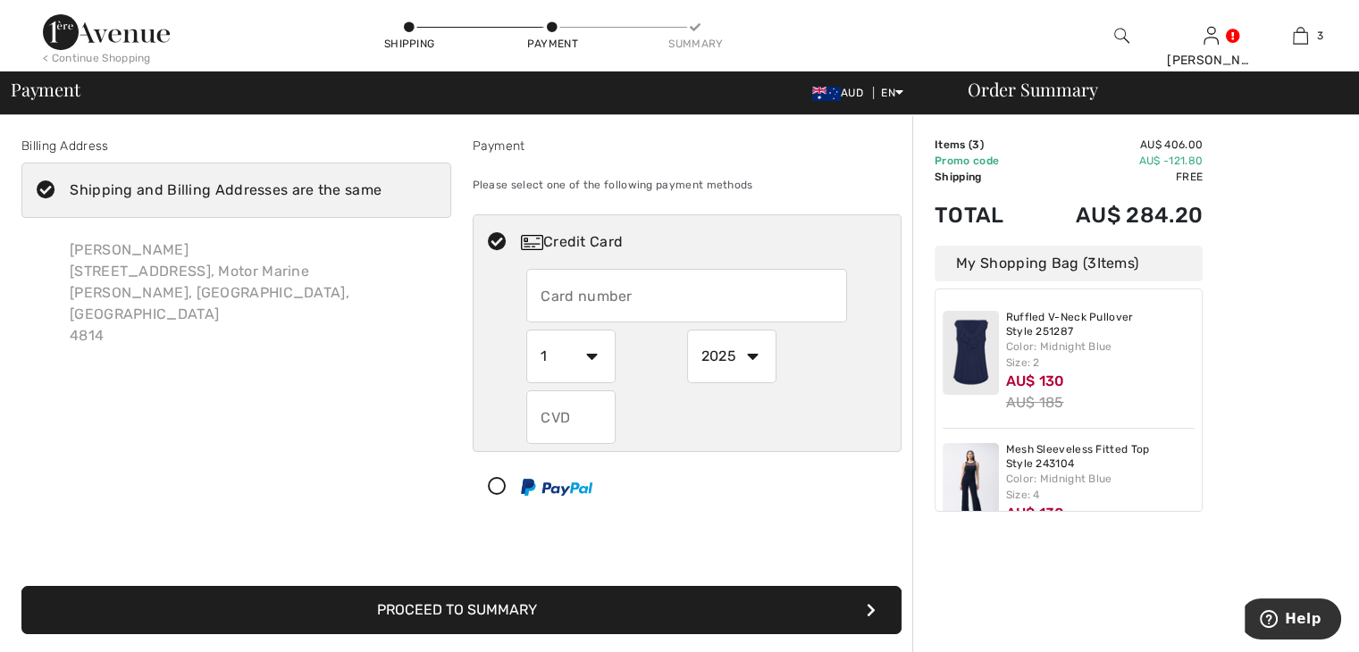
click at [571, 300] on input "text" at bounding box center [686, 296] width 321 height 54
type input "4303306476432759"
click at [568, 358] on select "1 2 3 4 5 6 7 8 9 10 11 12" at bounding box center [570, 357] width 89 height 54
select select "10"
click at [526, 330] on select "1 2 3 4 5 6 7 8 9 10 11 12" at bounding box center [570, 357] width 89 height 54
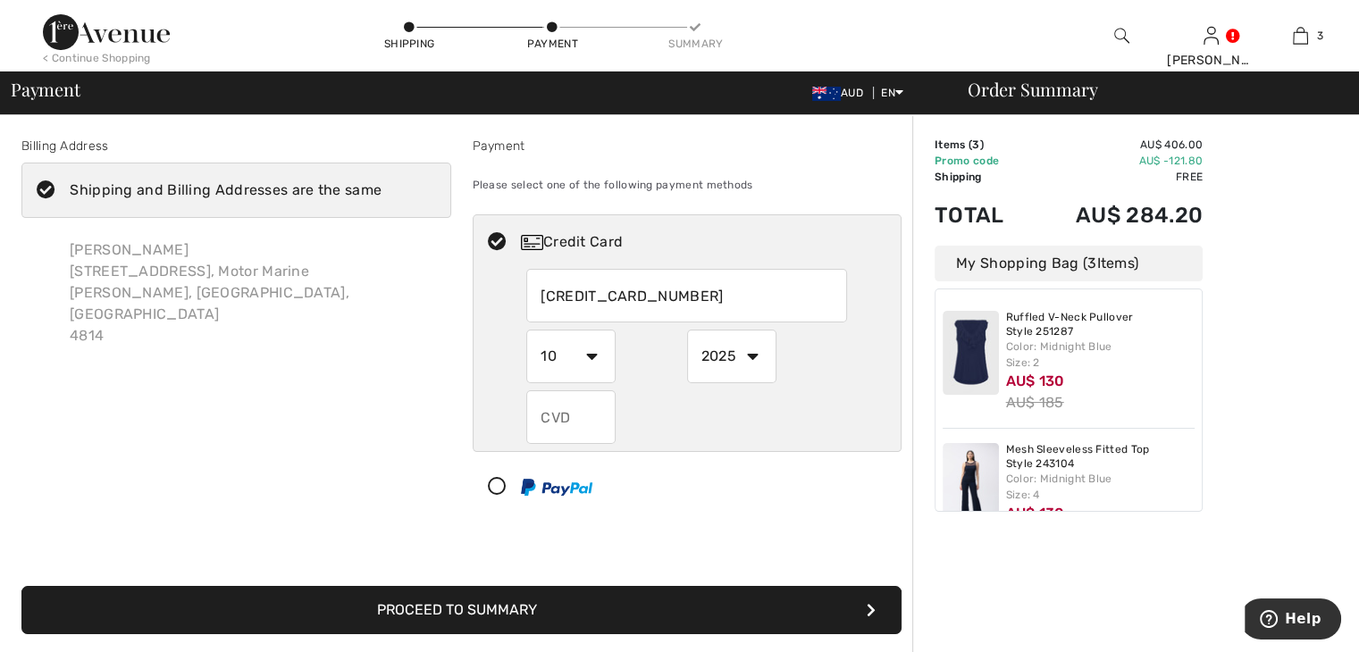
click at [709, 342] on select "2025 2026 2027 2028 2029 2030 2031 2032 2033 2034 2035" at bounding box center [731, 357] width 89 height 54
select select "2027"
click at [687, 330] on select "2025 2026 2027 2028 2029 2030 2031 2032 2033 2034 2035" at bounding box center [731, 357] width 89 height 54
click at [575, 408] on input "text" at bounding box center [570, 418] width 89 height 54
type input "118"
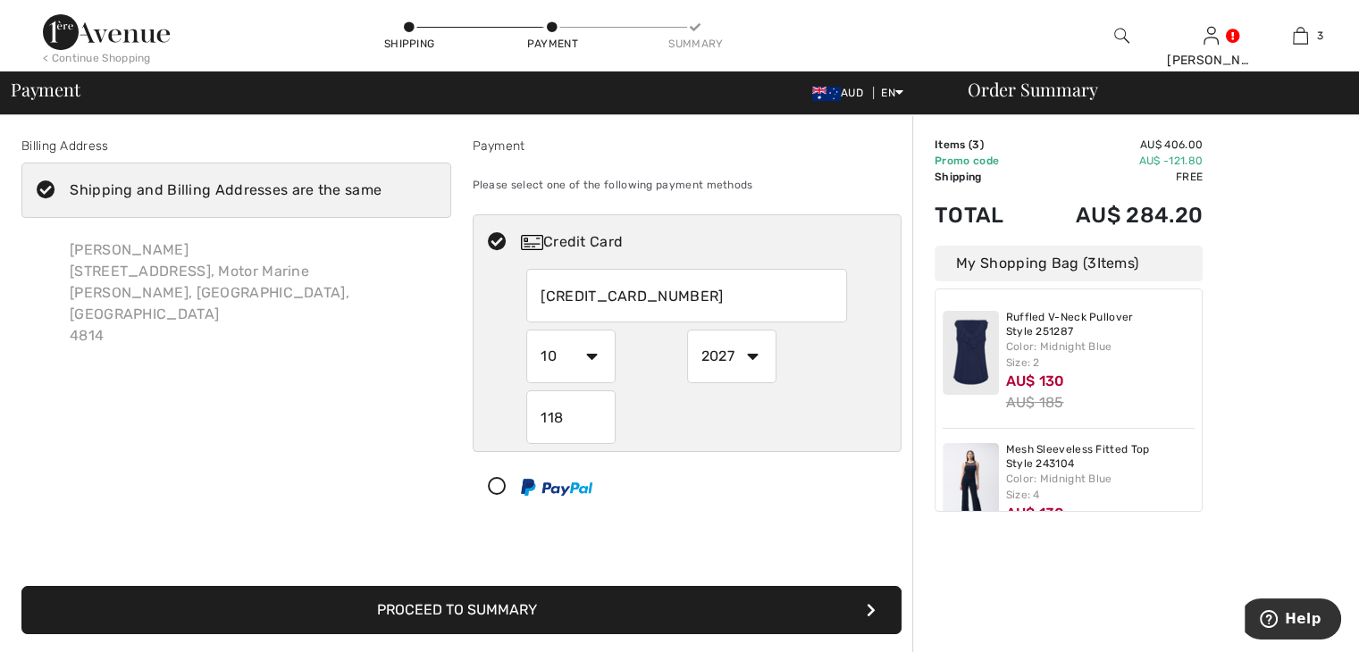
click at [175, 490] on div "Billing Address Shipping and Billing Addresses are the same Francesca Giacobone…" at bounding box center [236, 329] width 451 height 385
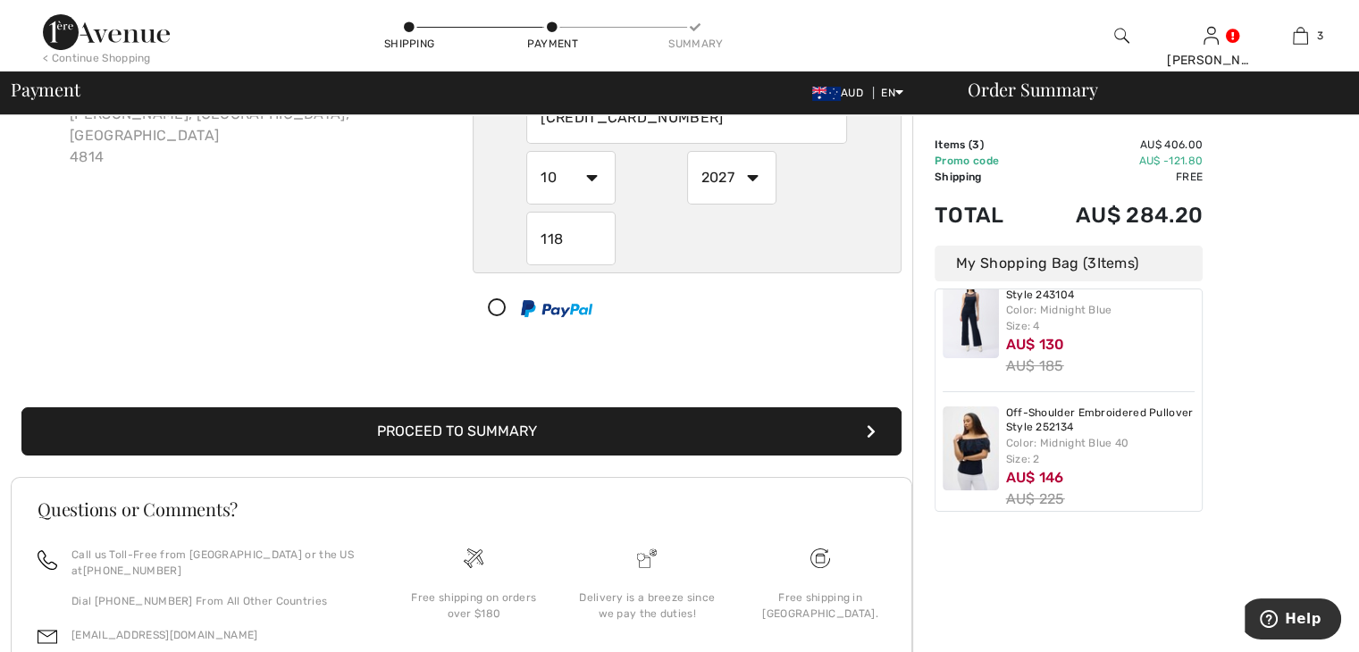
scroll to position [189, 0]
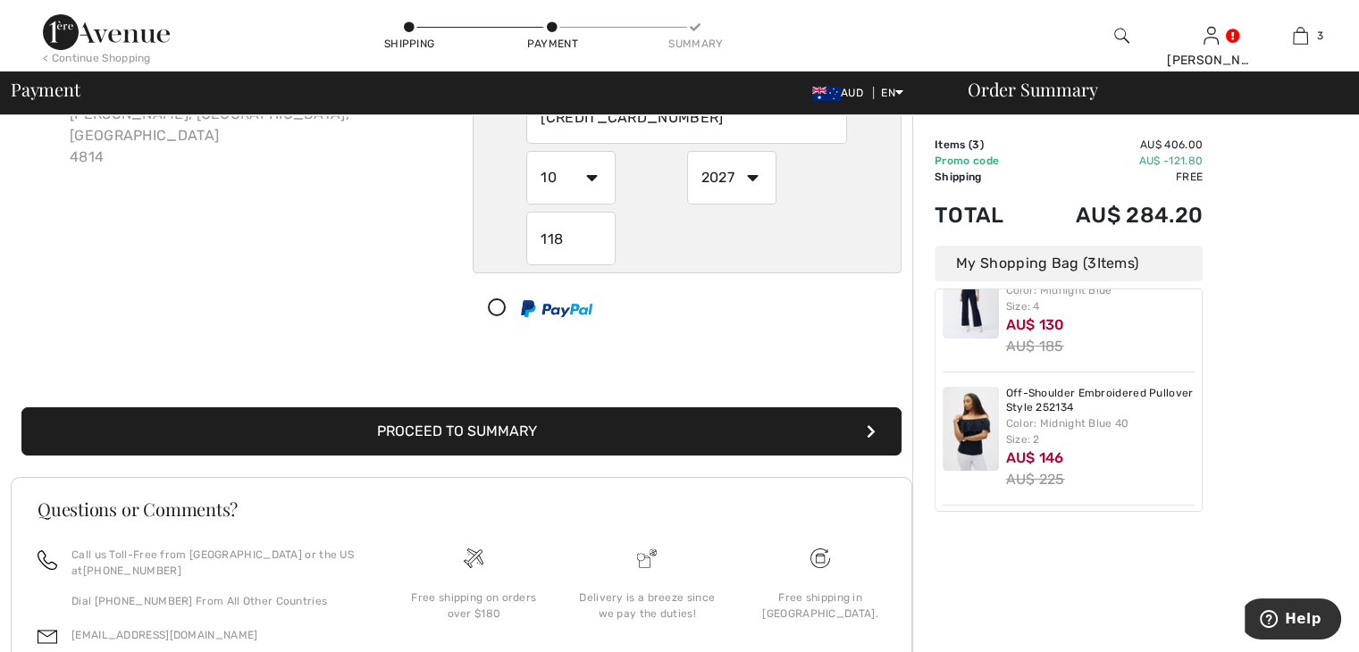
click at [471, 435] on button "Proceed to Summary" at bounding box center [461, 432] width 880 height 48
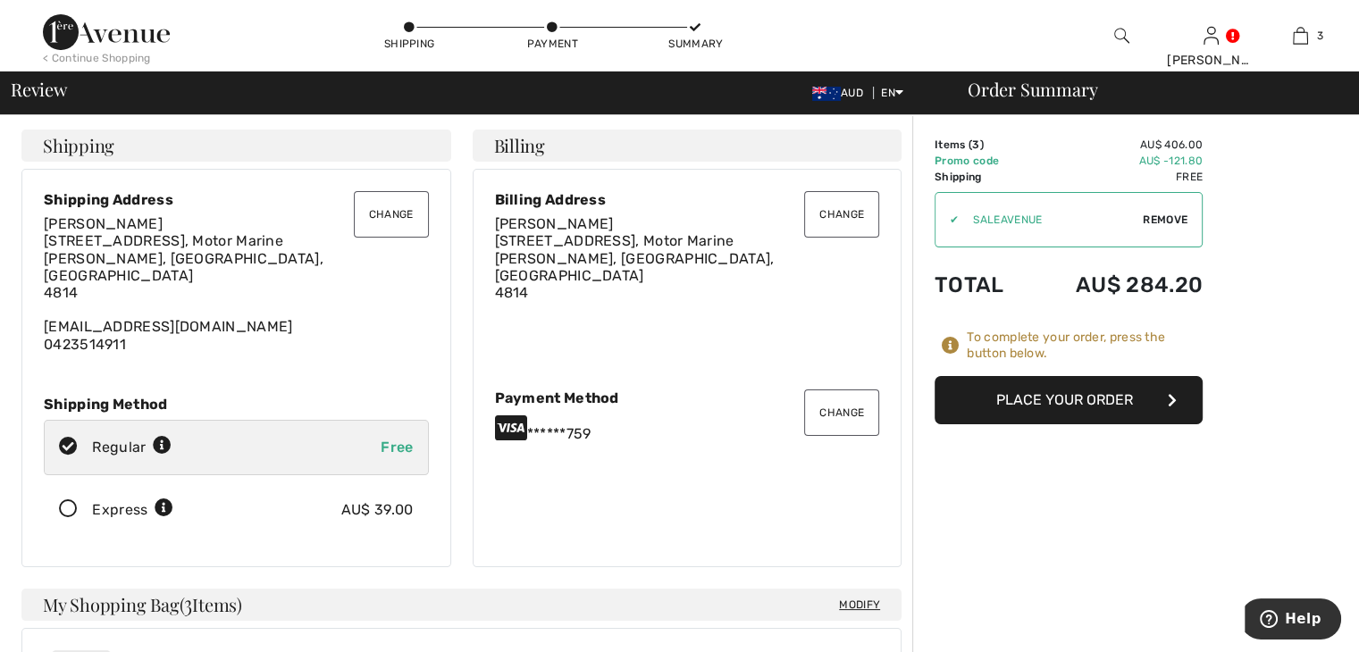
click at [1105, 402] on button "Place Your Order" at bounding box center [1069, 400] width 268 height 48
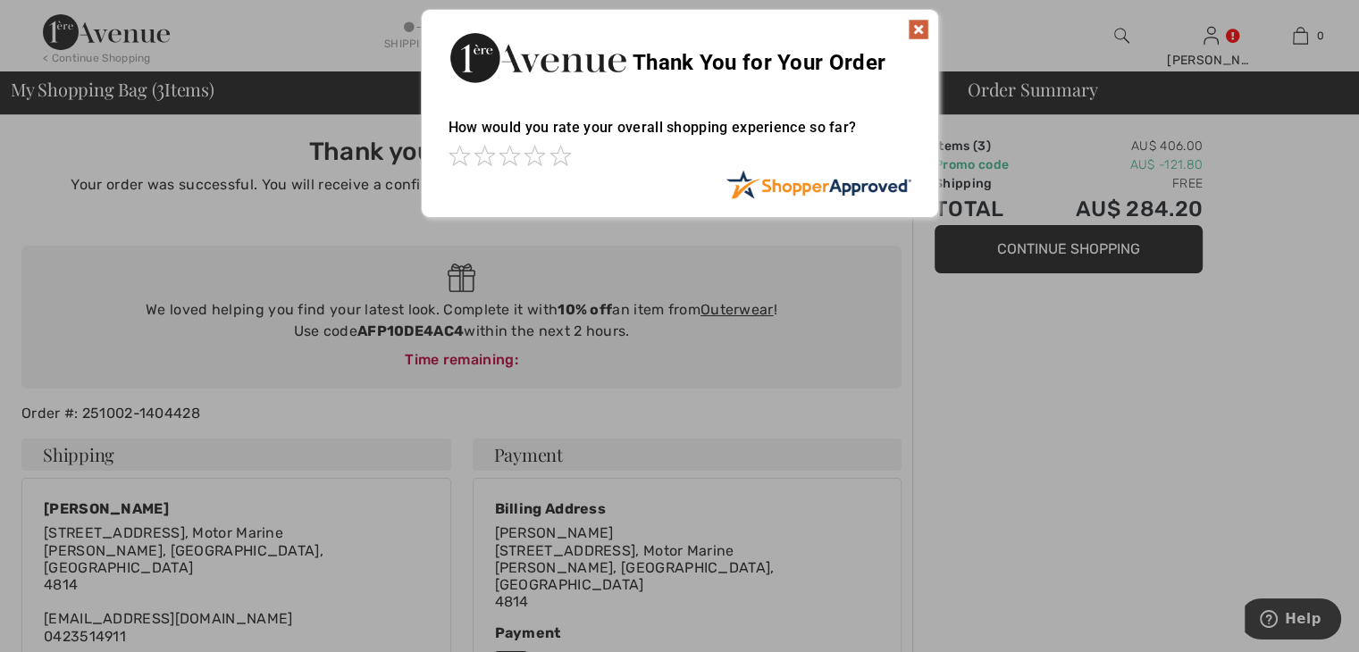
click at [915, 22] on img at bounding box center [918, 29] width 21 height 21
